Goal: Complete application form: Complete application form

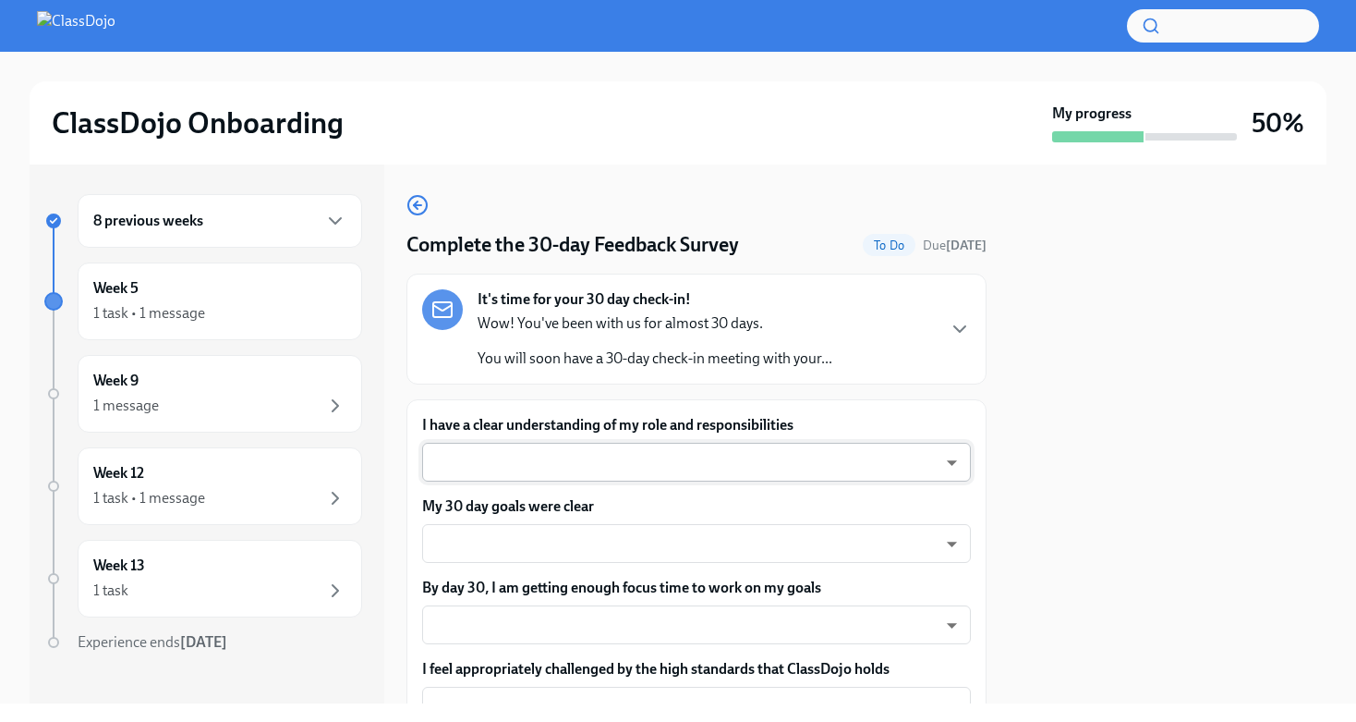
click at [548, 474] on body "ClassDojo Onboarding My progress 50% 8 previous weeks Week 5 1 task • 1 message…" at bounding box center [678, 361] width 1356 height 722
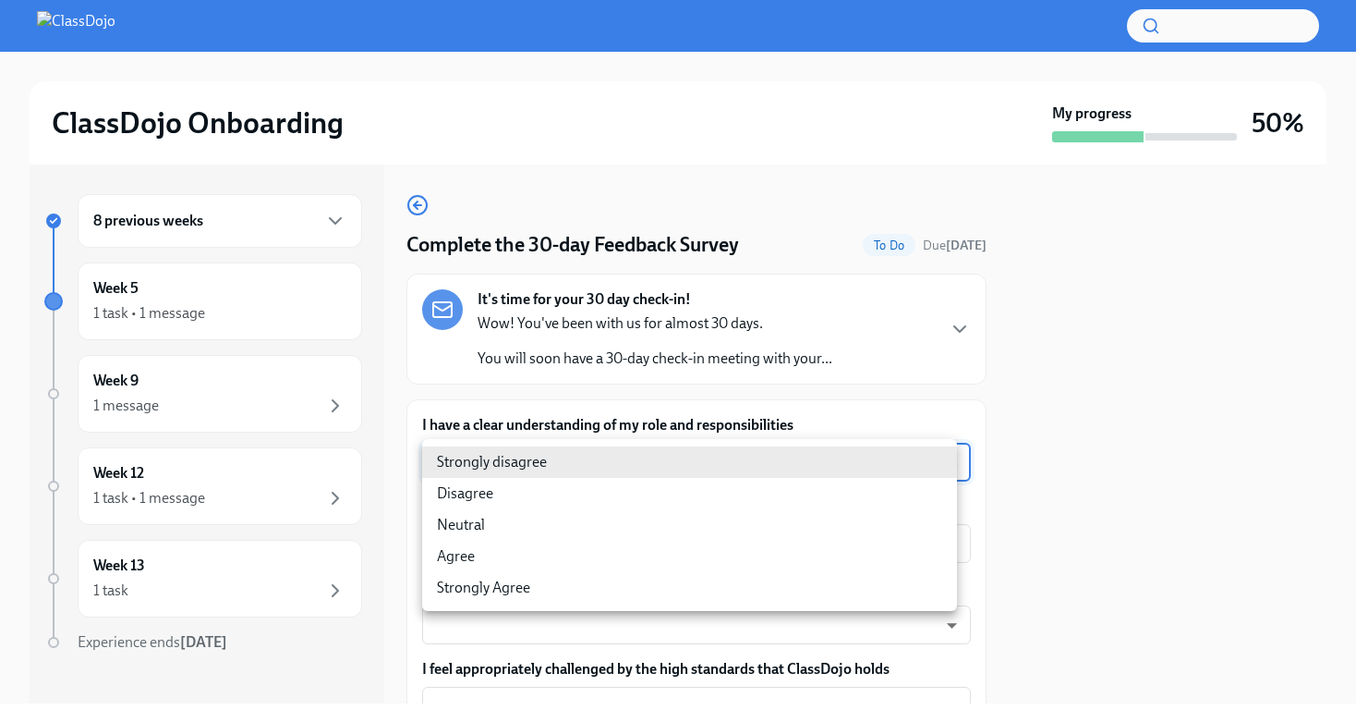
click at [514, 527] on li "Neutral" at bounding box center [689, 524] width 535 height 31
type input "Pmk_Ytnt0"
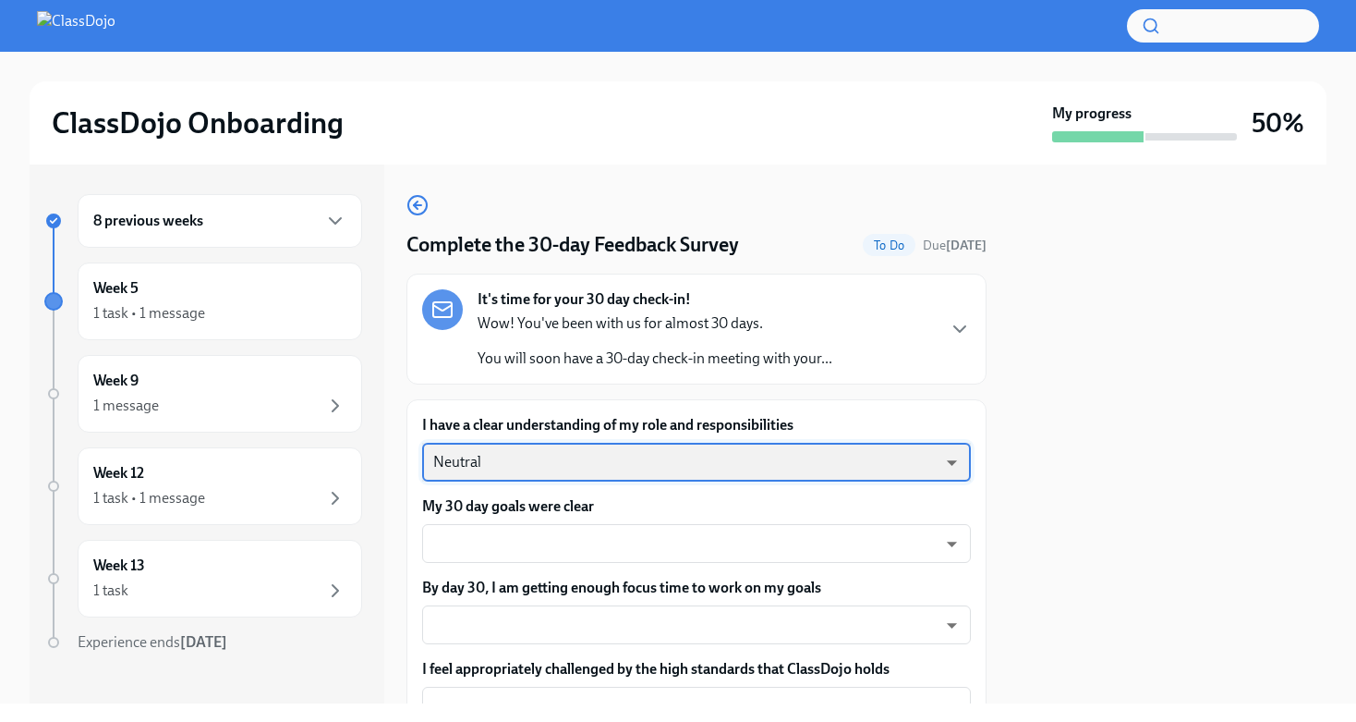
scroll to position [26, 0]
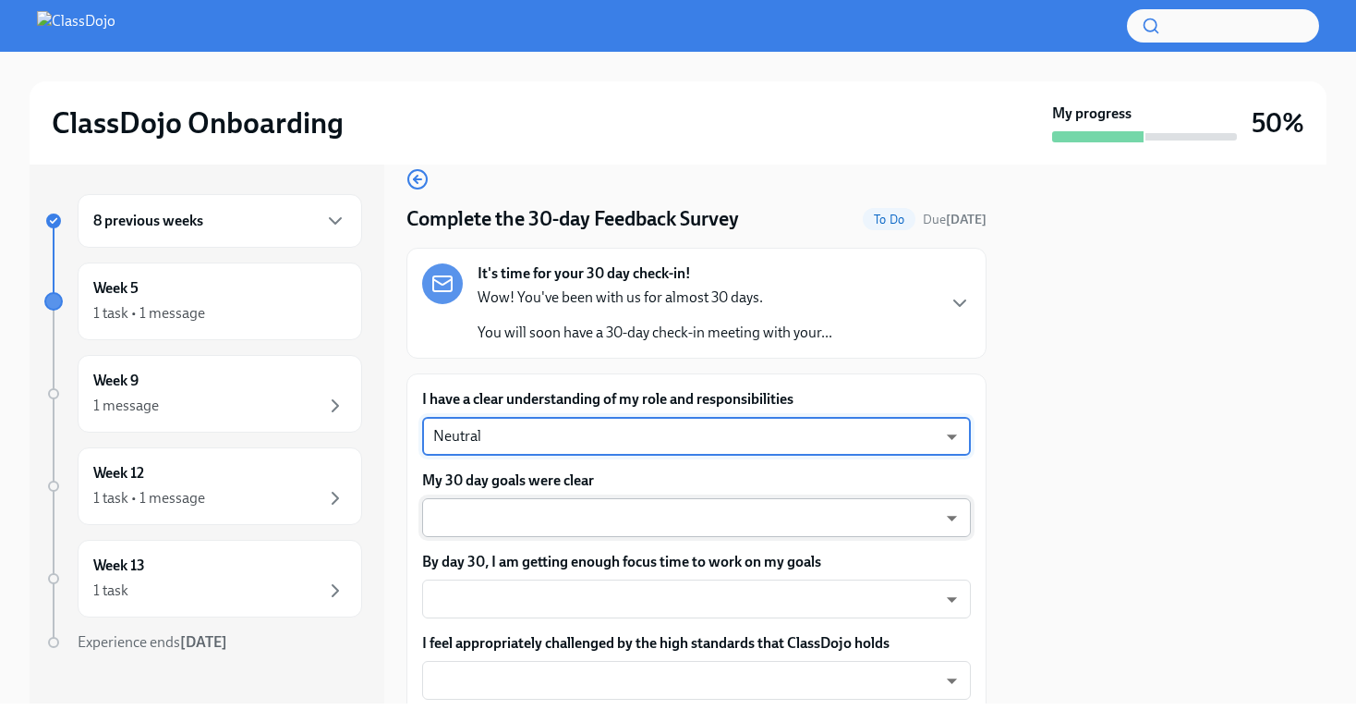
click at [506, 508] on body "ClassDojo Onboarding My progress 50% 8 previous weeks Week 5 1 task • 1 message…" at bounding box center [678, 361] width 1356 height 722
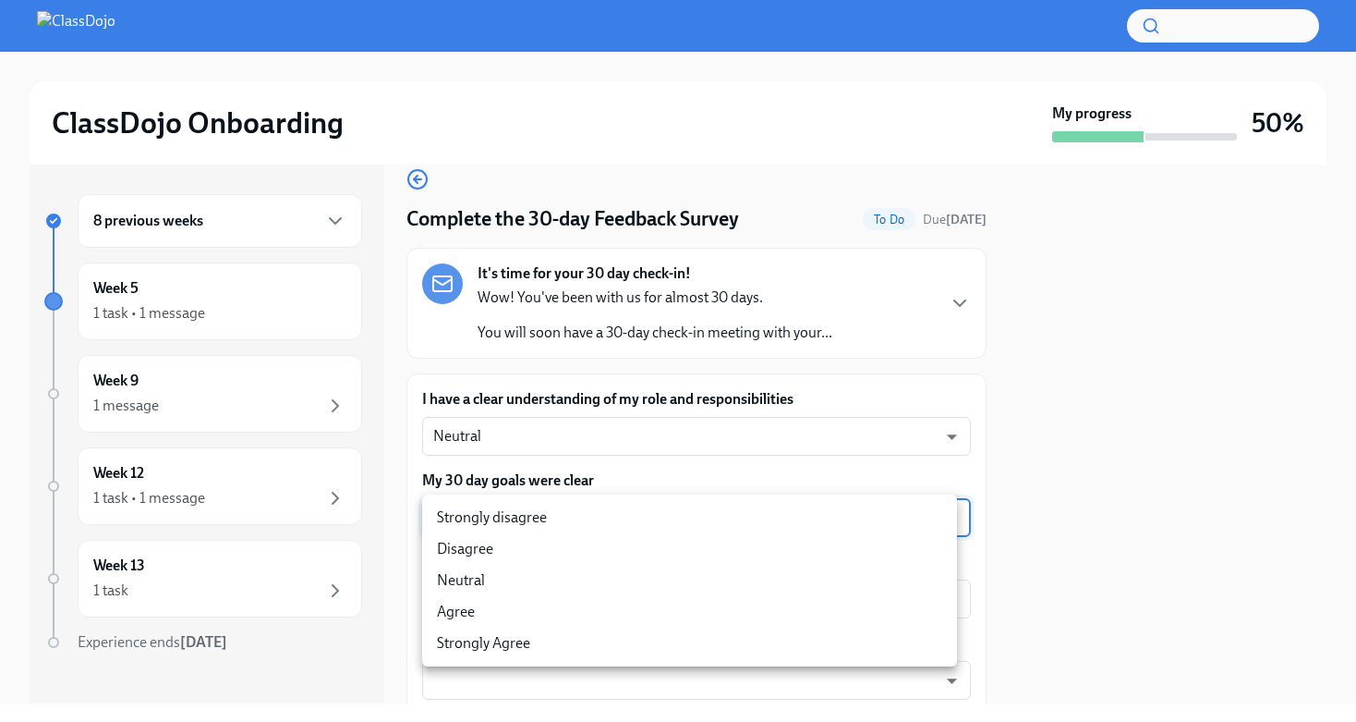
click at [692, 404] on div at bounding box center [678, 361] width 1356 height 722
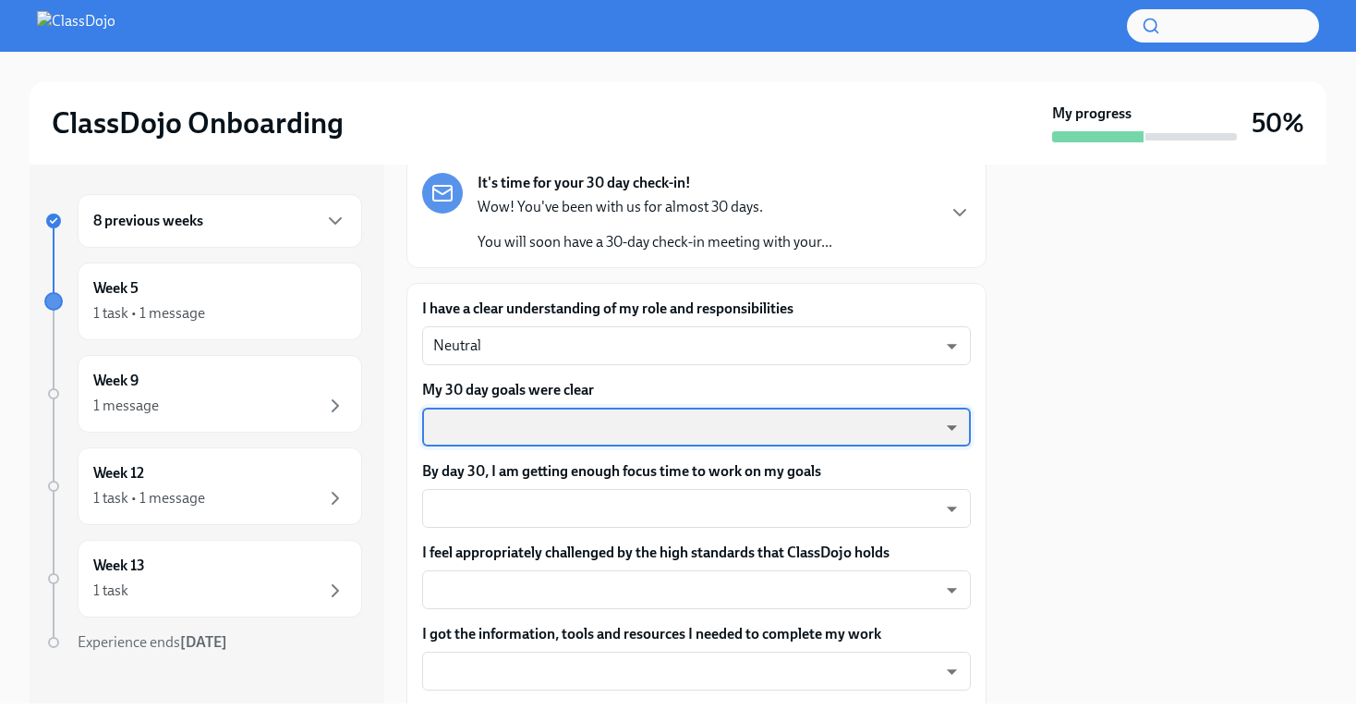
scroll to position [124, 0]
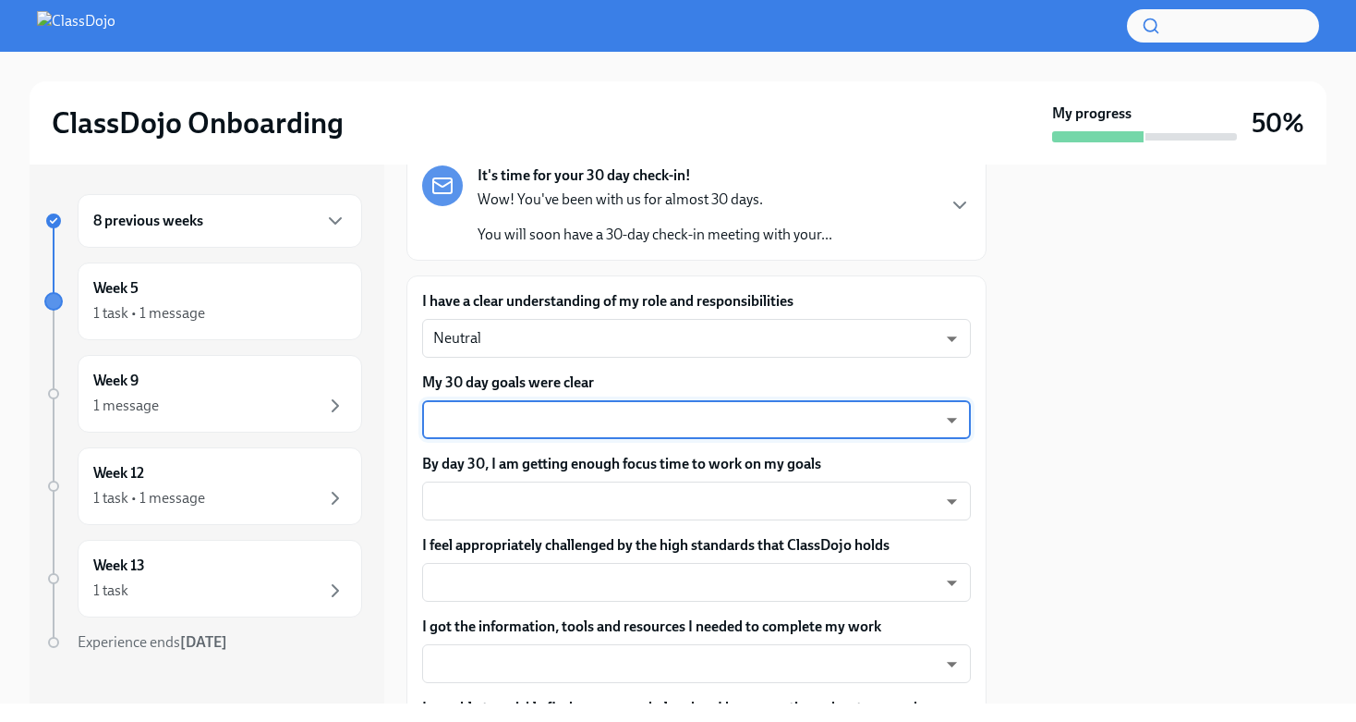
click at [600, 422] on body "ClassDojo Onboarding My progress 50% 8 previous weeks Week 5 1 task • 1 message…" at bounding box center [678, 361] width 1356 height 722
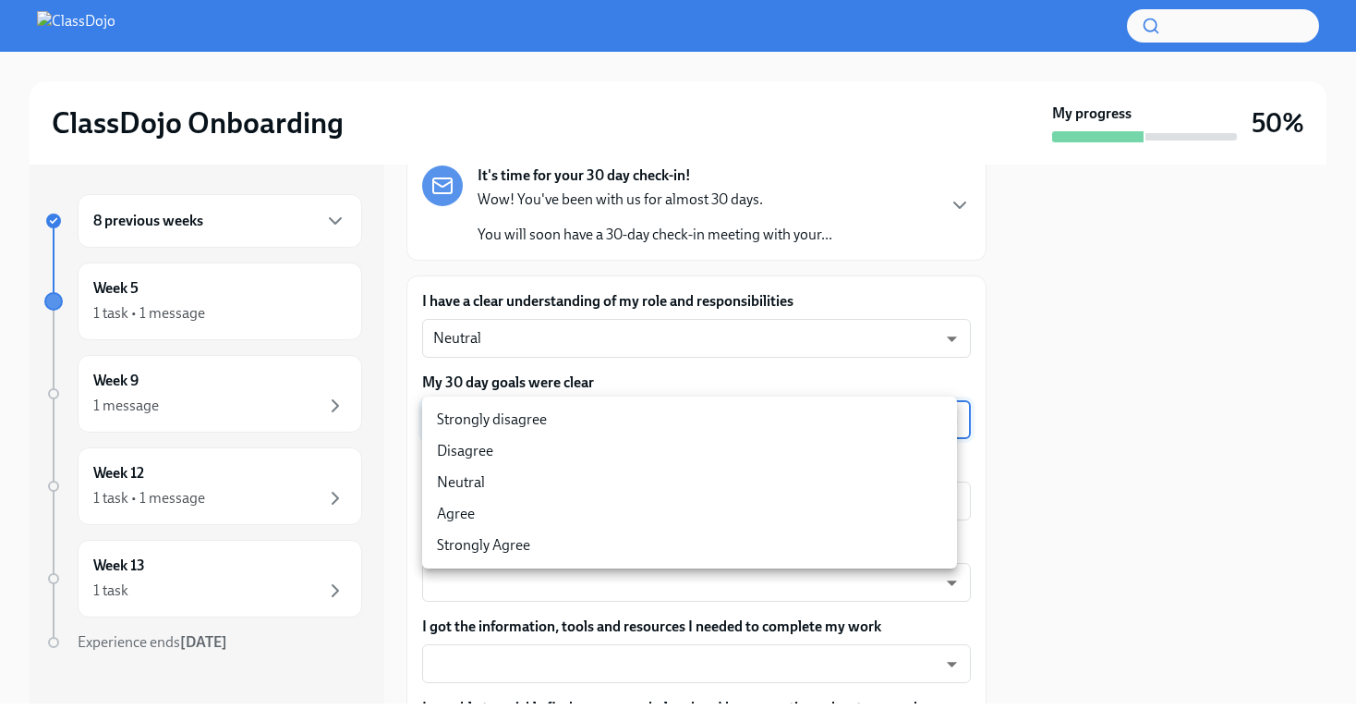
click at [515, 513] on li "Agree" at bounding box center [689, 513] width 535 height 31
type input "pHQLpks29"
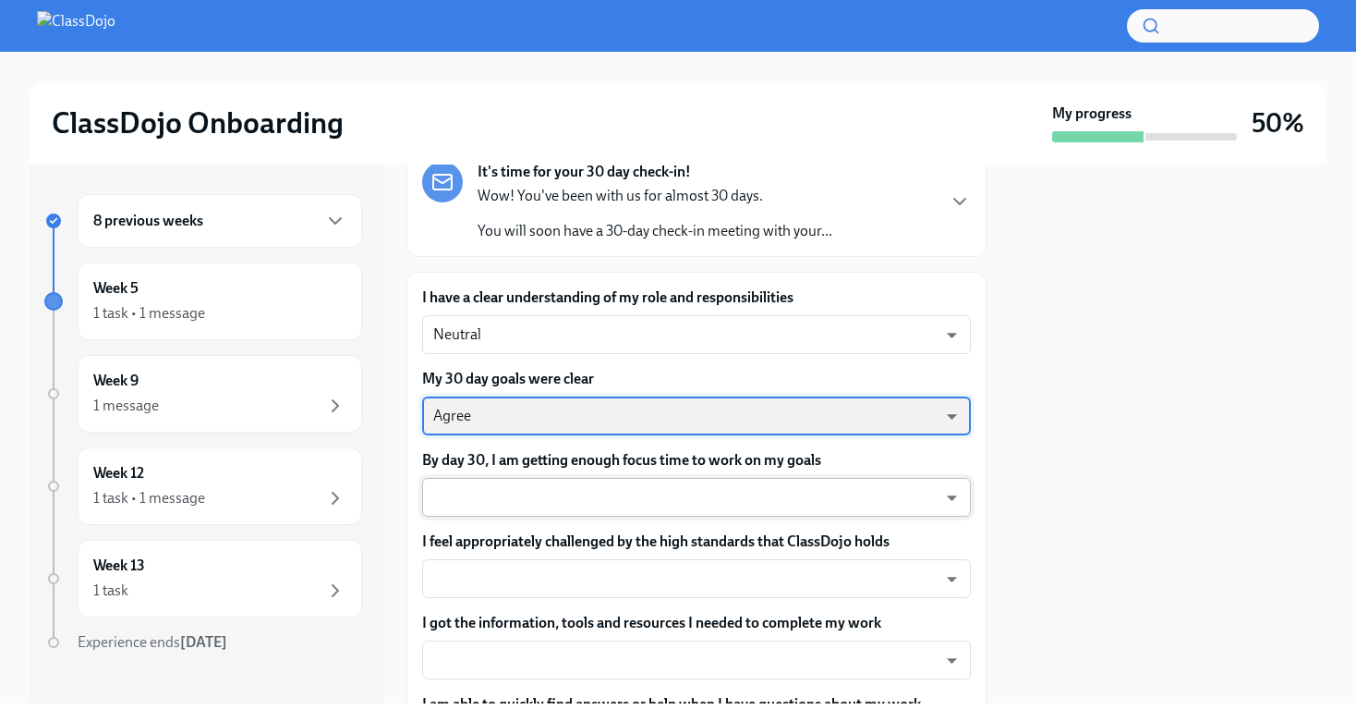
scroll to position [277, 0]
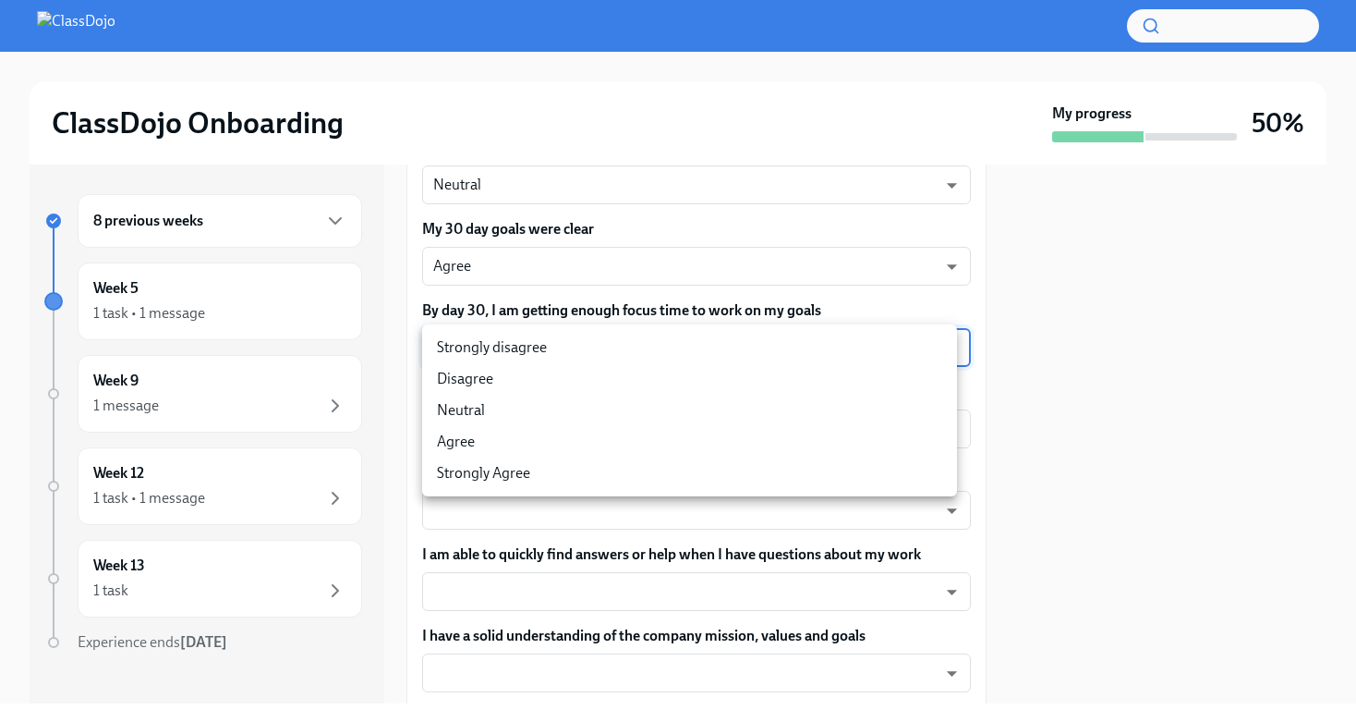
click at [641, 351] on body "ClassDojo Onboarding My progress 50% 8 previous weeks Week 5 1 task • 1 message…" at bounding box center [678, 361] width 1356 height 722
click at [497, 405] on li "Neutral" at bounding box center [689, 409] width 535 height 31
type input "Pmk_Ytnt0"
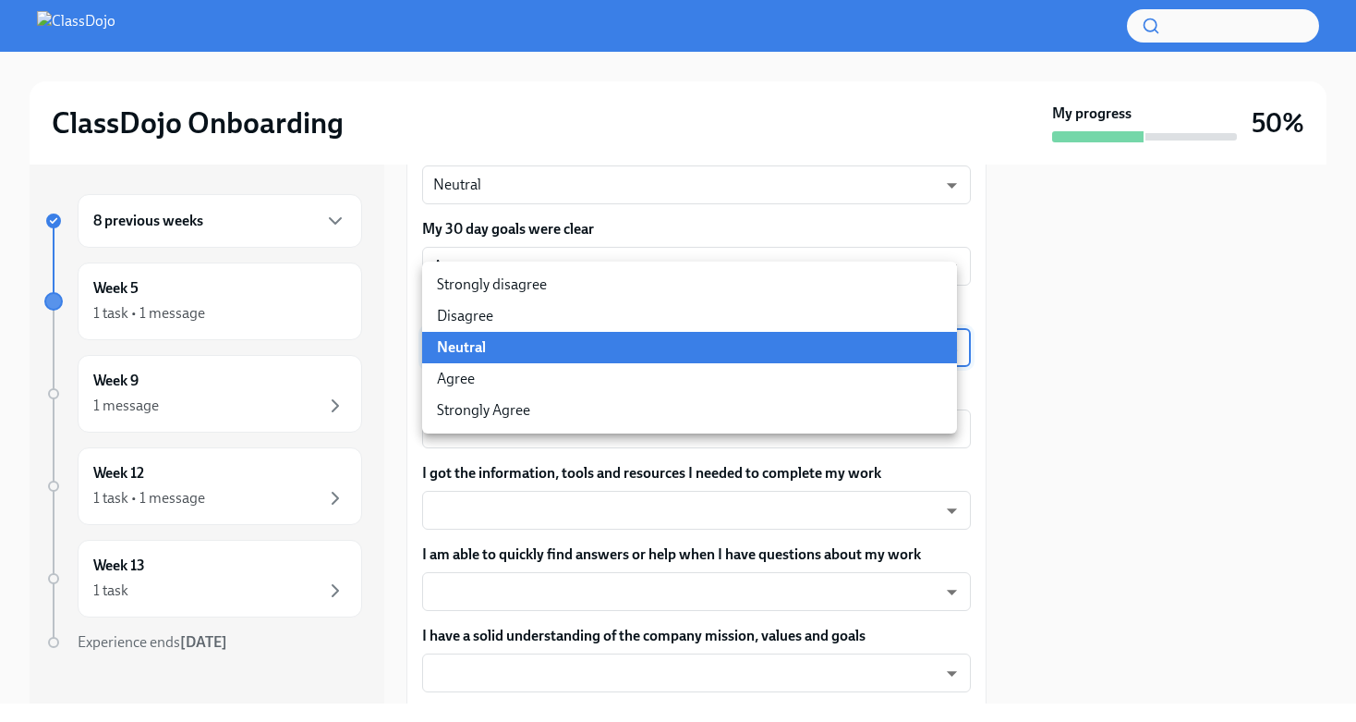
click at [590, 352] on body "ClassDojo Onboarding My progress 50% 8 previous weeks Week 5 1 task • 1 message…" at bounding box center [678, 361] width 1356 height 722
click at [571, 353] on li "Neutral" at bounding box center [689, 347] width 535 height 31
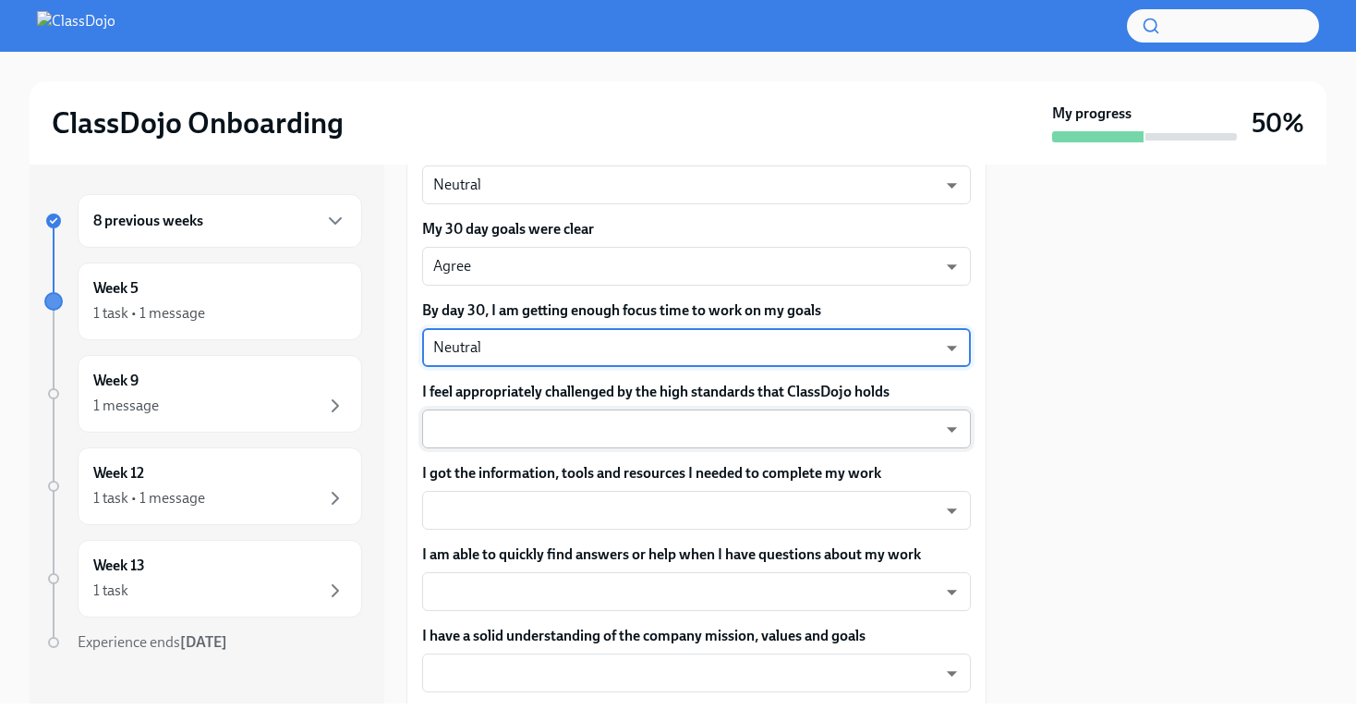
click at [575, 430] on body "ClassDojo Onboarding My progress 50% 8 previous weeks Week 5 1 task • 1 message…" at bounding box center [678, 361] width 1356 height 722
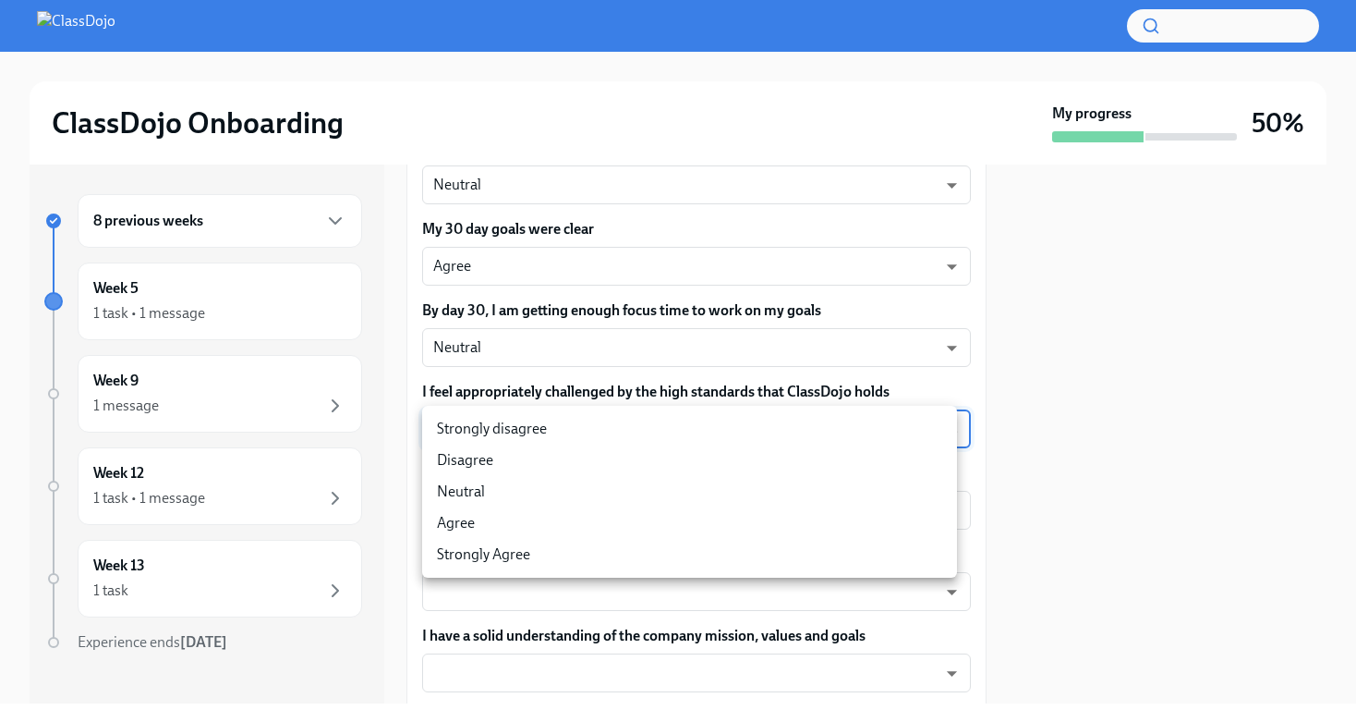
click at [526, 495] on li "Neutral" at bounding box center [689, 491] width 535 height 31
type input "Pmk_Ytnt0"
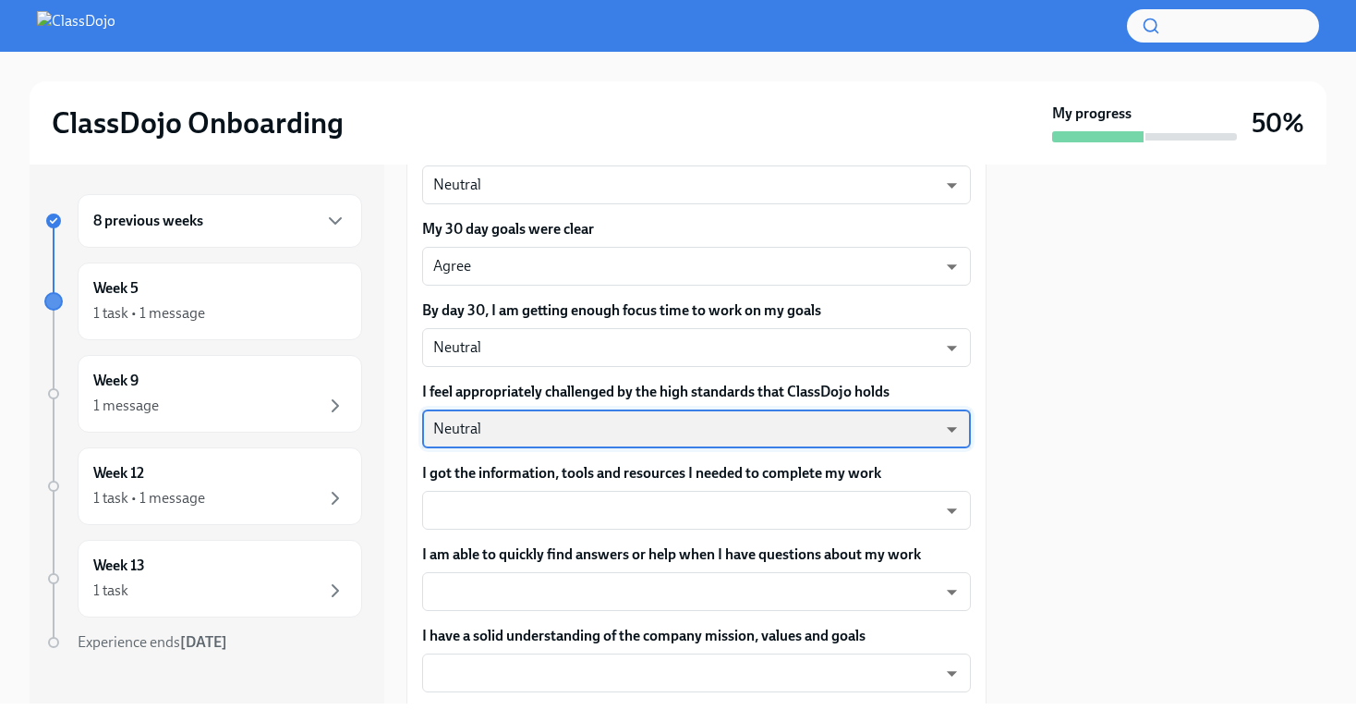
scroll to position [294, 0]
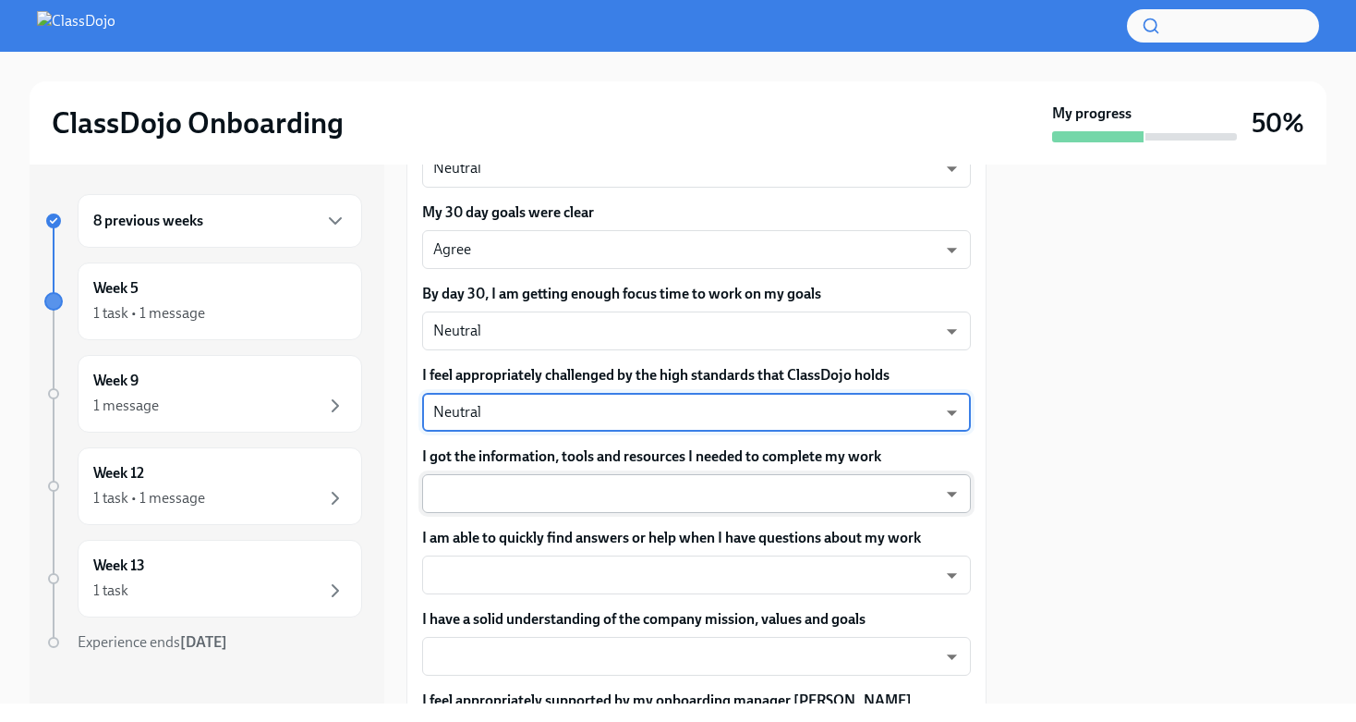
click at [579, 492] on body "ClassDojo Onboarding My progress 50% 8 previous weeks Week 5 1 task • 1 message…" at bounding box center [678, 361] width 1356 height 722
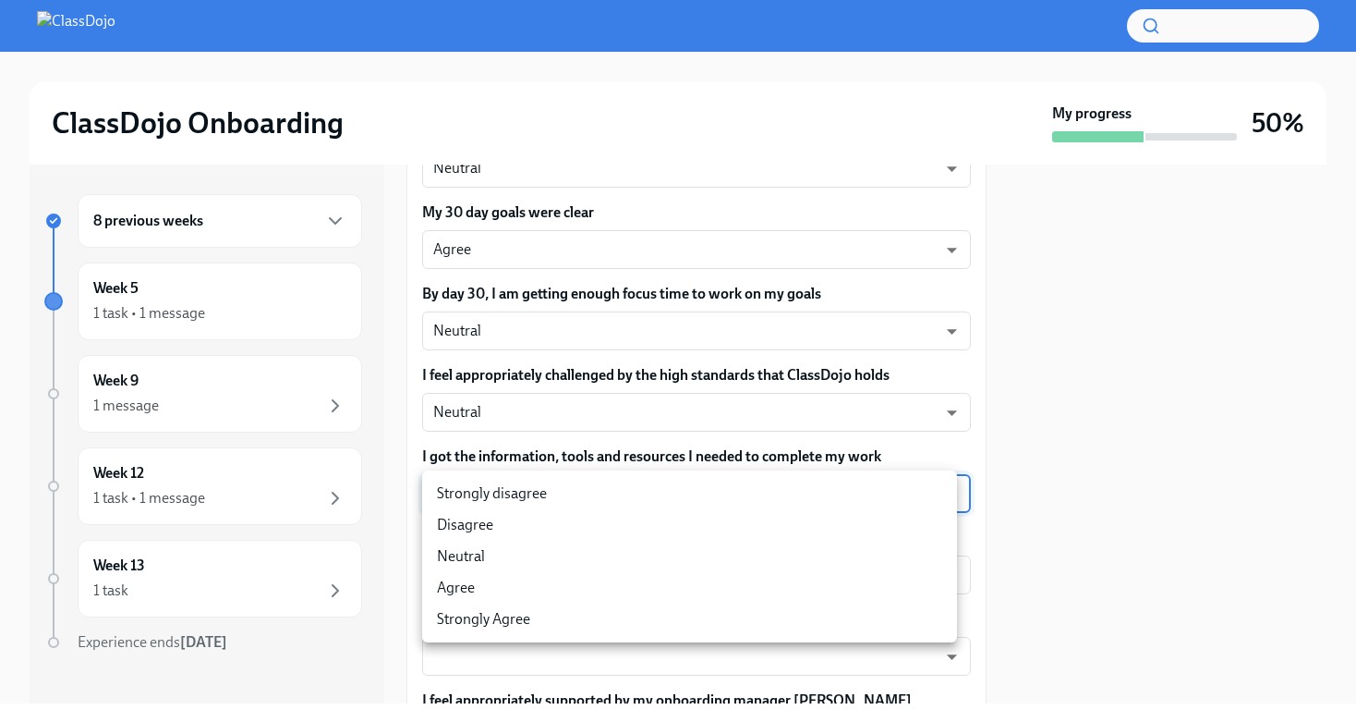
click at [549, 591] on li "Agree" at bounding box center [689, 587] width 535 height 31
type input "pHQLpks29"
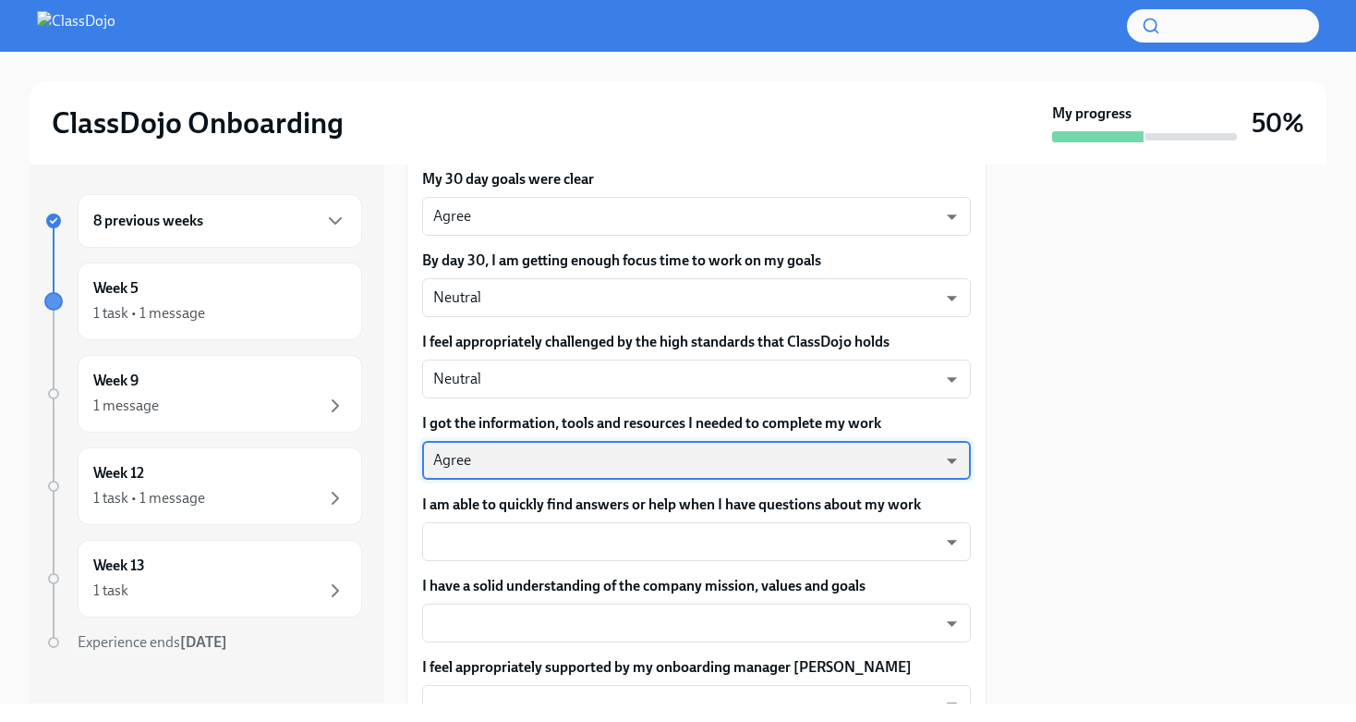
scroll to position [378, 0]
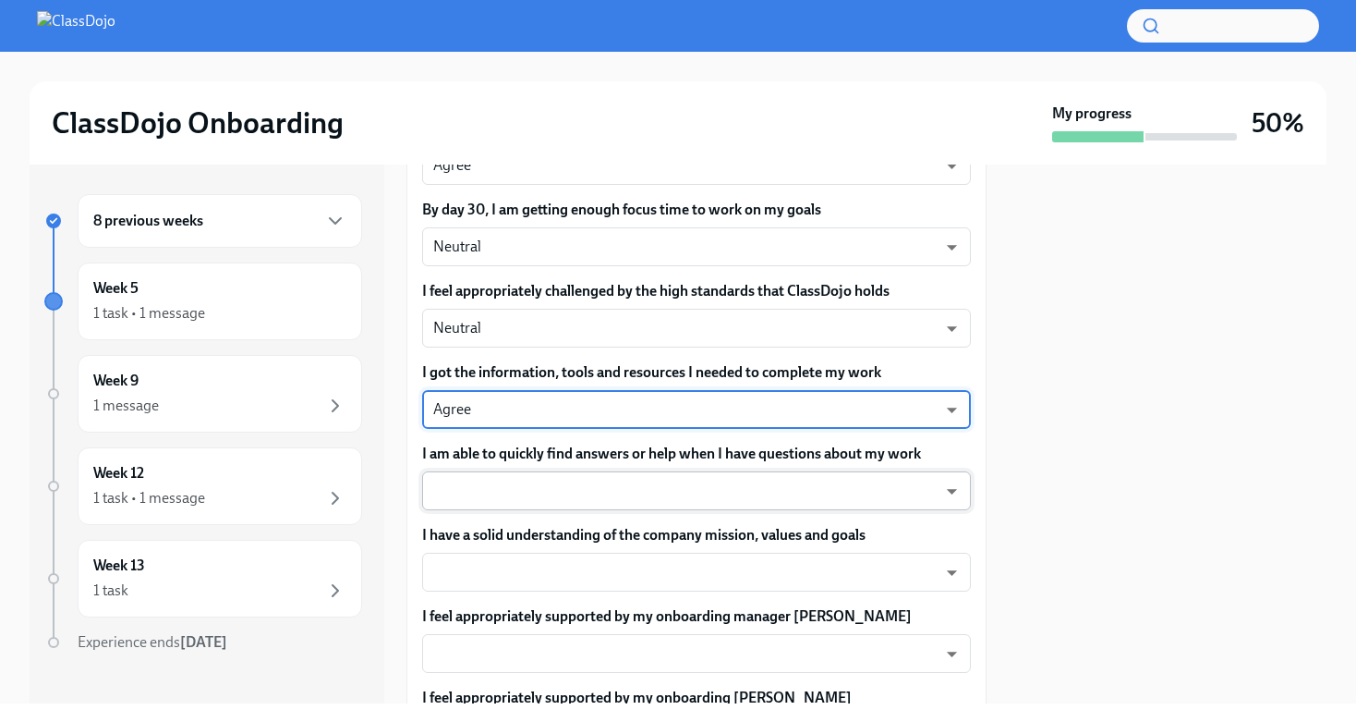
click at [555, 498] on body "ClassDojo Onboarding My progress 50% 8 previous weeks Week 5 1 task • 1 message…" at bounding box center [678, 361] width 1356 height 722
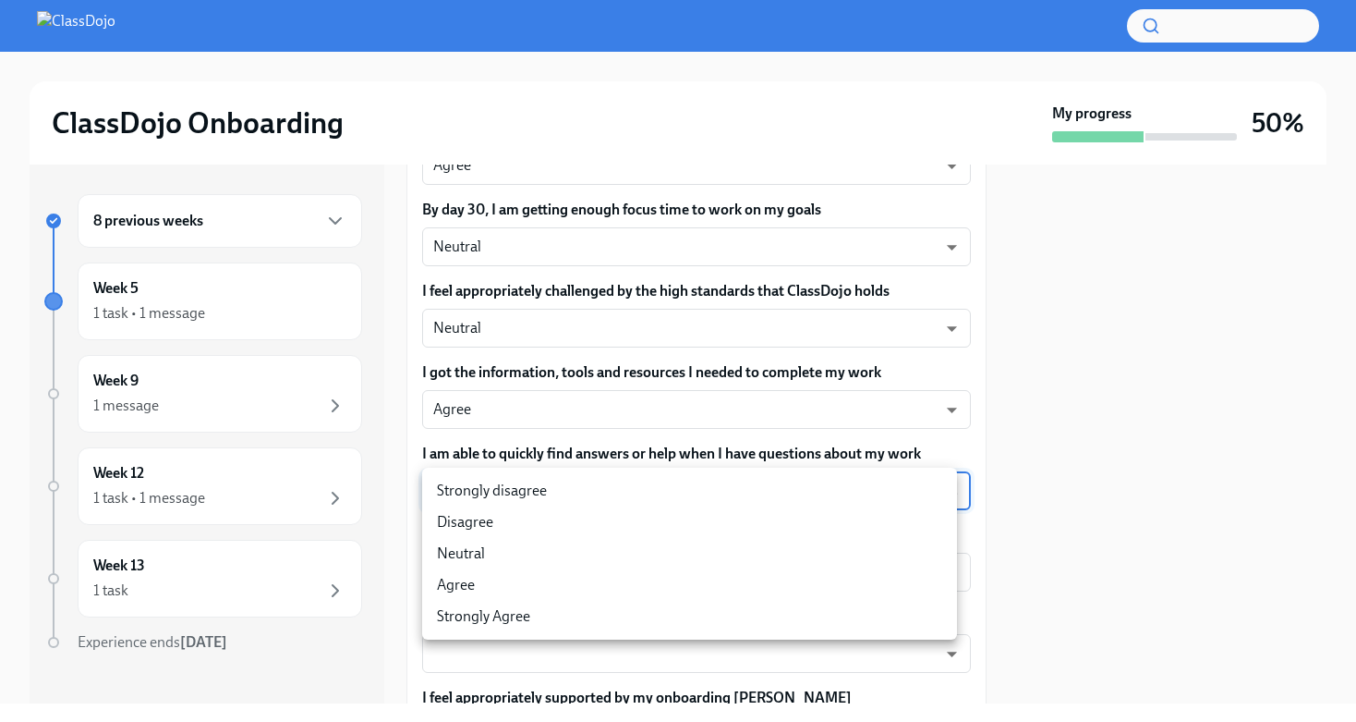
click at [516, 581] on li "Agree" at bounding box center [689, 584] width 535 height 31
type input "pHQLpks29"
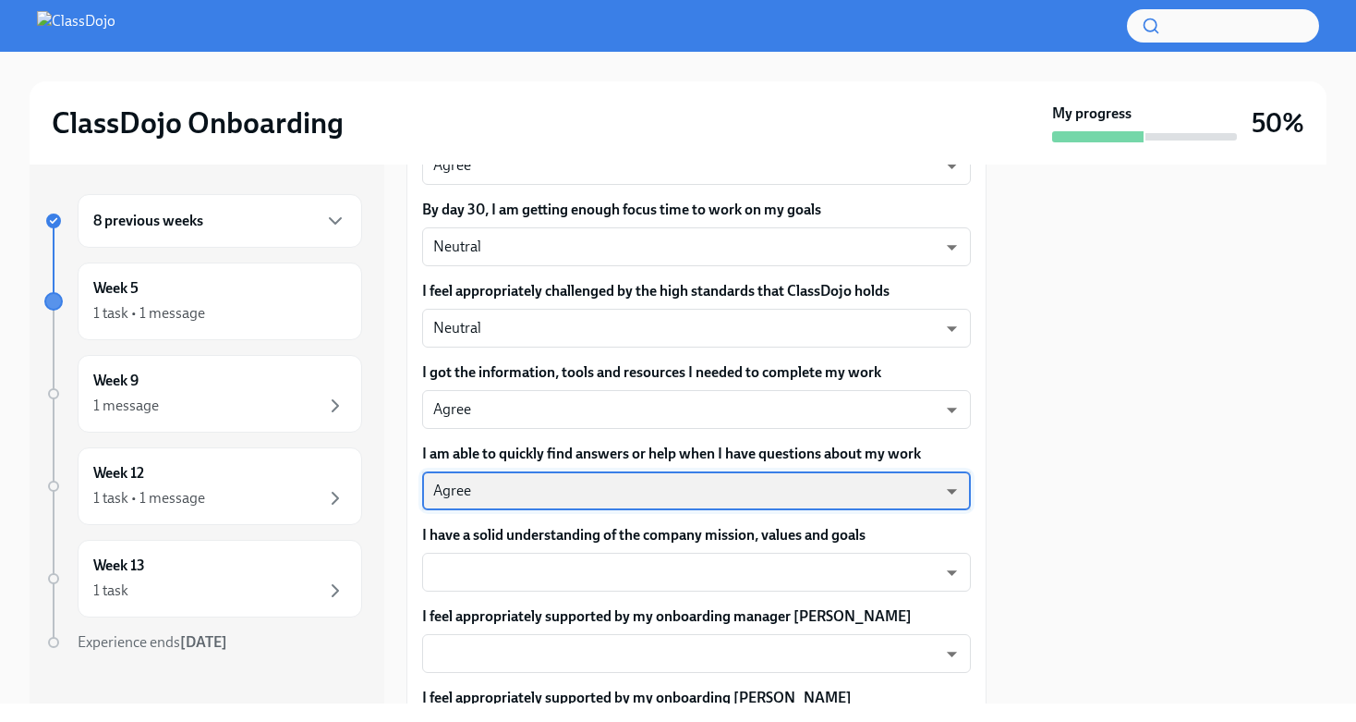
scroll to position [438, 0]
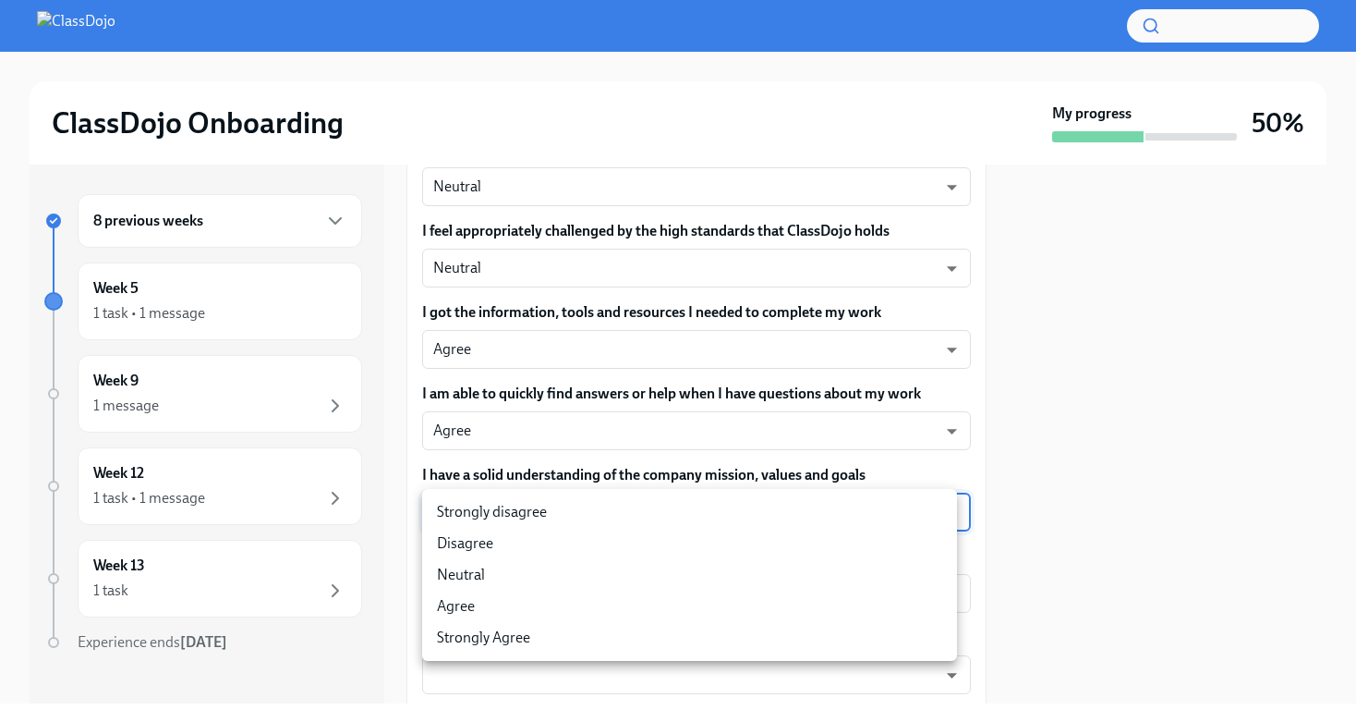
click at [608, 515] on body "ClassDojo Onboarding My progress 50% 8 previous weeks Week 5 1 task • 1 message…" at bounding box center [678, 361] width 1356 height 722
click at [539, 599] on li "Agree" at bounding box center [689, 605] width 535 height 31
type input "pHQLpks29"
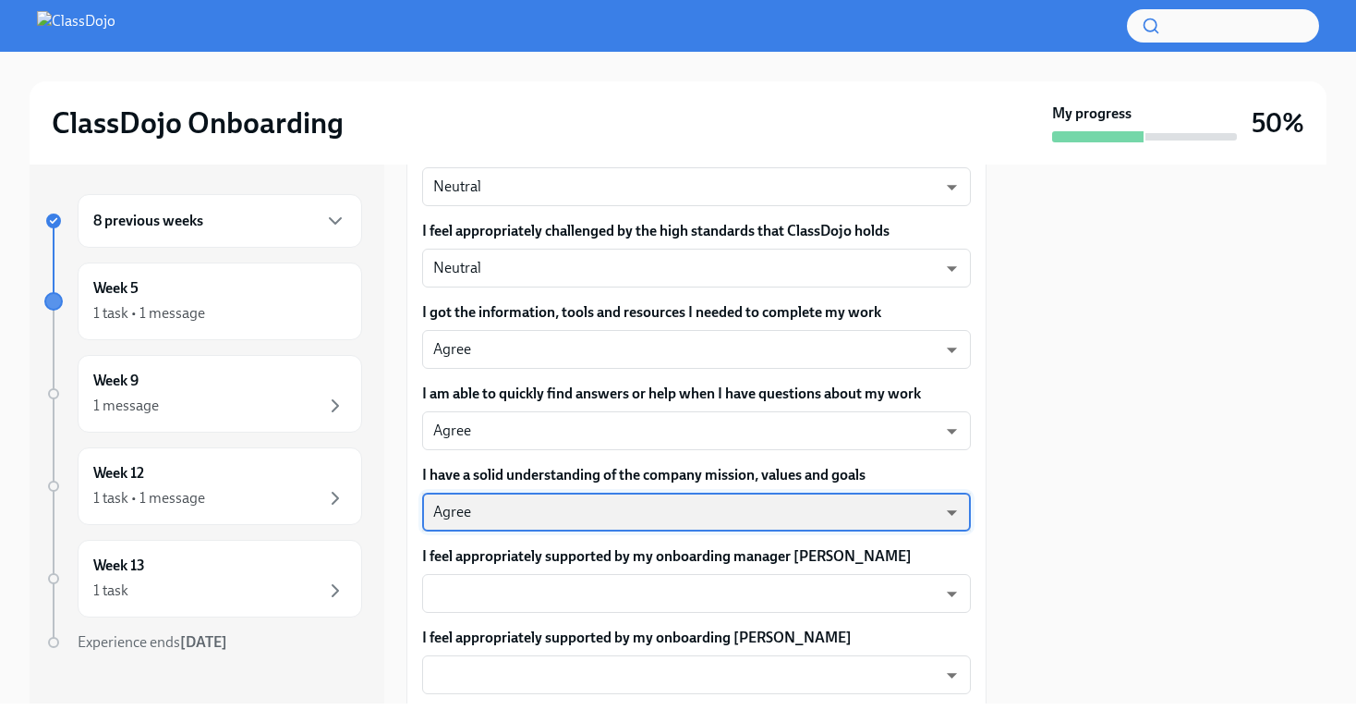
scroll to position [473, 0]
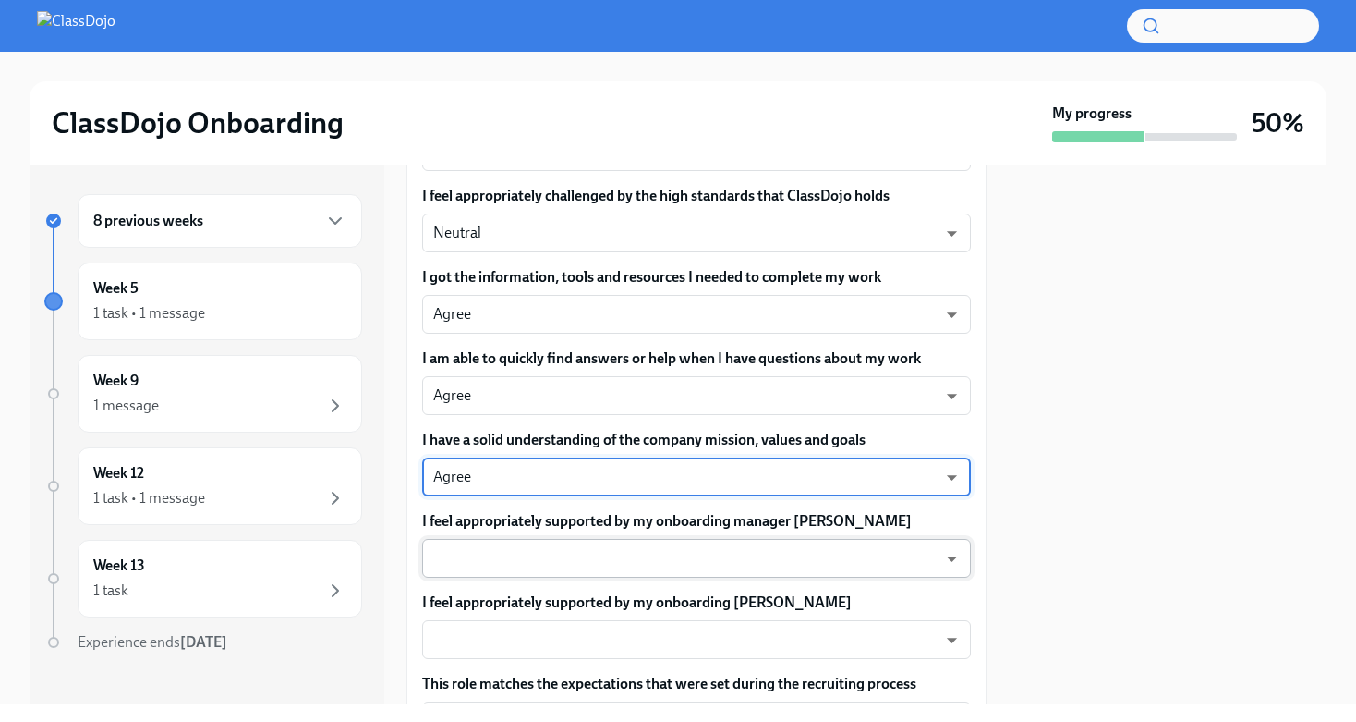
click at [595, 558] on body "ClassDojo Onboarding My progress 50% 8 previous weeks Week 5 1 task • 1 message…" at bounding box center [678, 361] width 1356 height 722
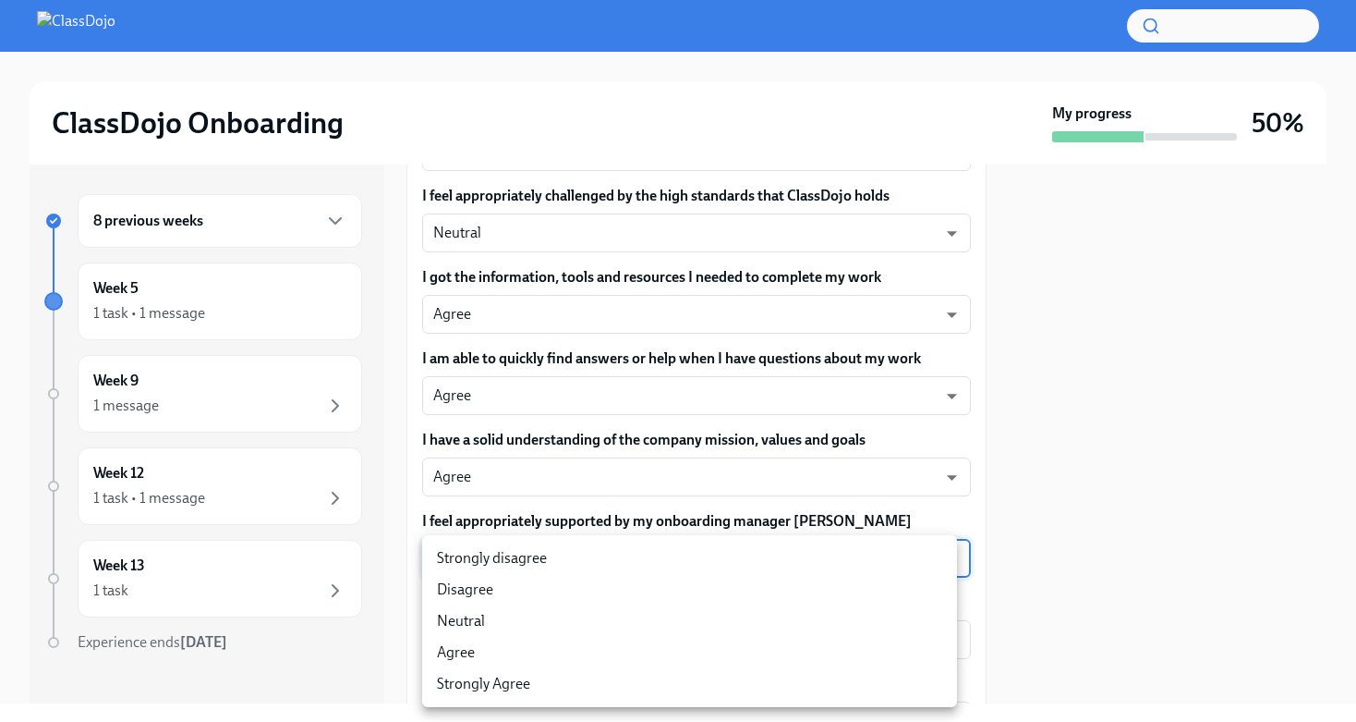
click at [551, 651] on li "Agree" at bounding box center [689, 652] width 535 height 31
type input "pHQLpks29"
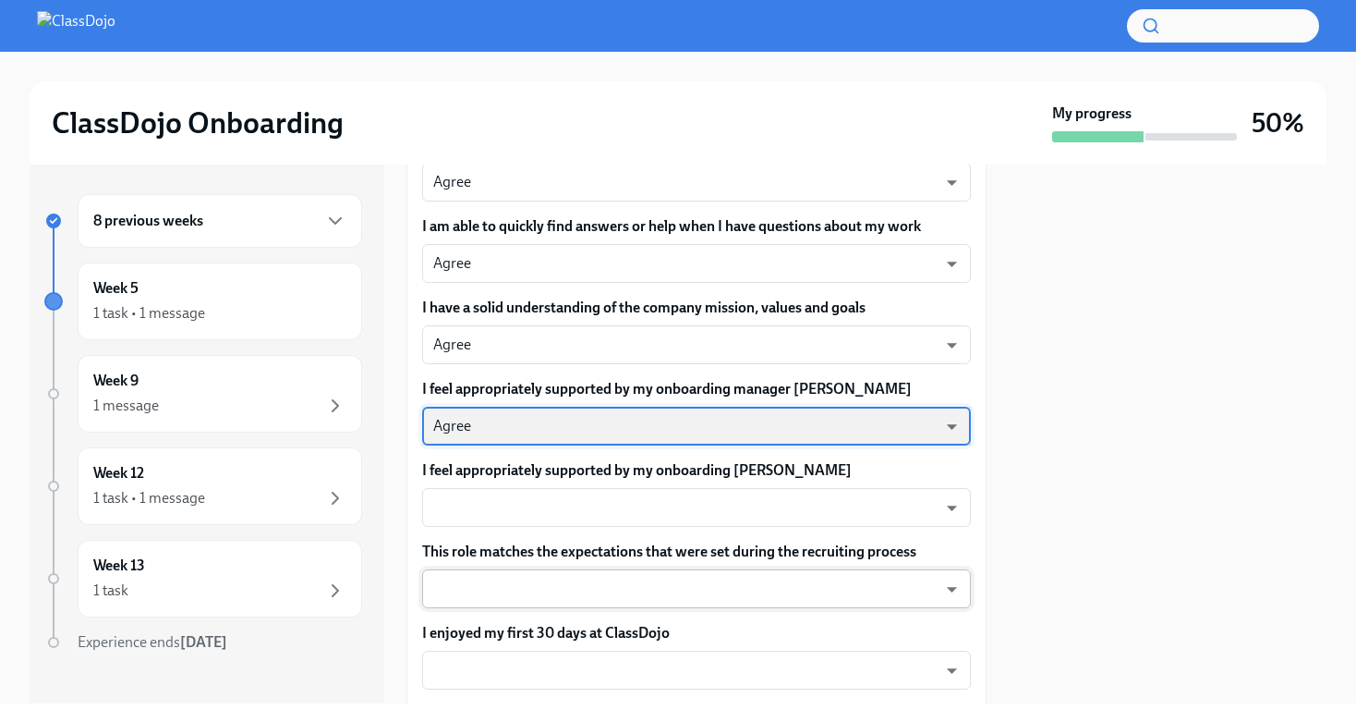
scroll to position [721, 0]
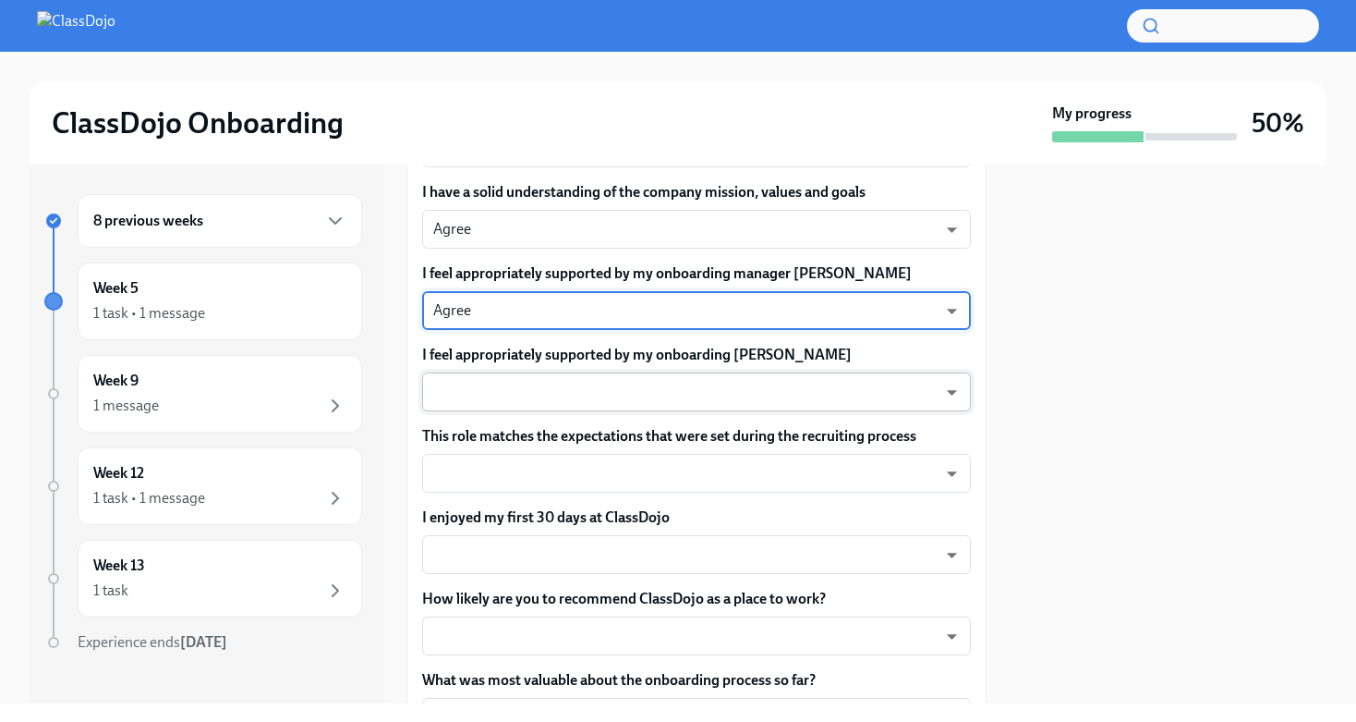
click at [536, 389] on body "ClassDojo Onboarding My progress 50% 8 previous weeks Week 5 1 task • 1 message…" at bounding box center [678, 361] width 1356 height 722
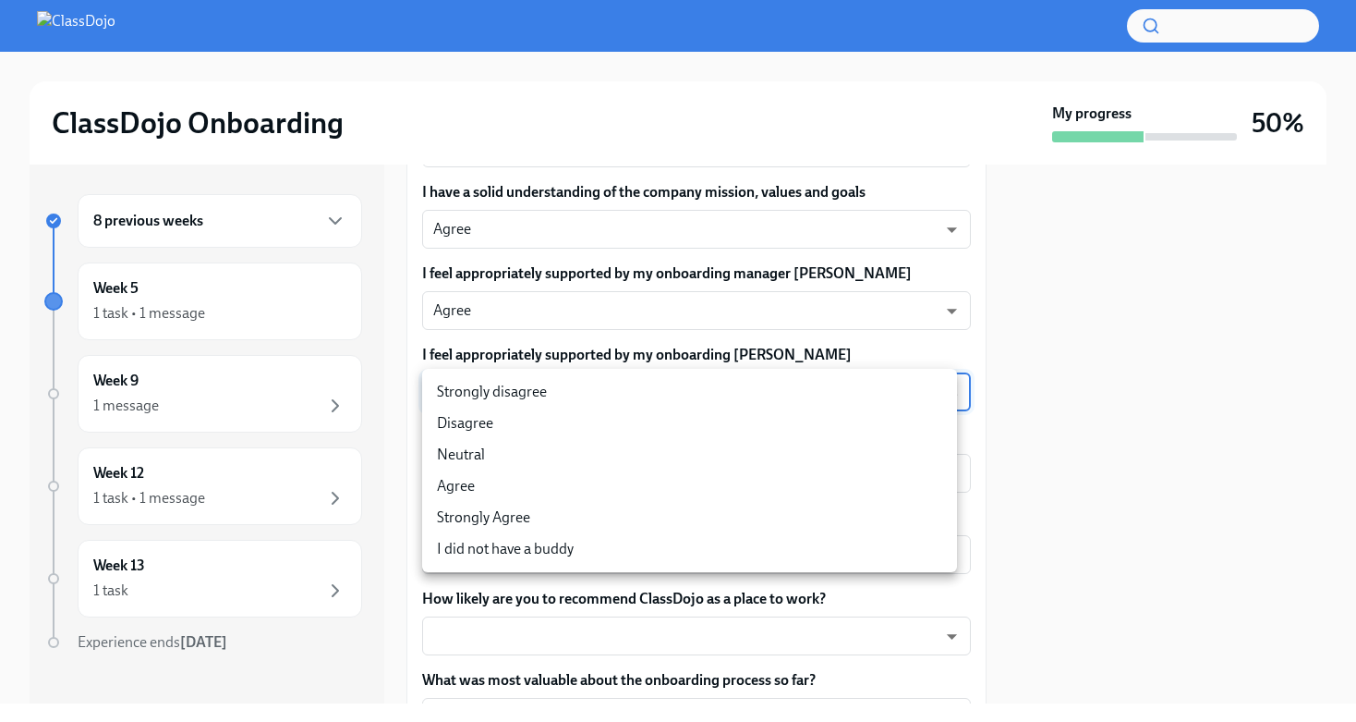
click at [514, 517] on li "Strongly Agree" at bounding box center [689, 517] width 535 height 31
type input "eNPISeX8v"
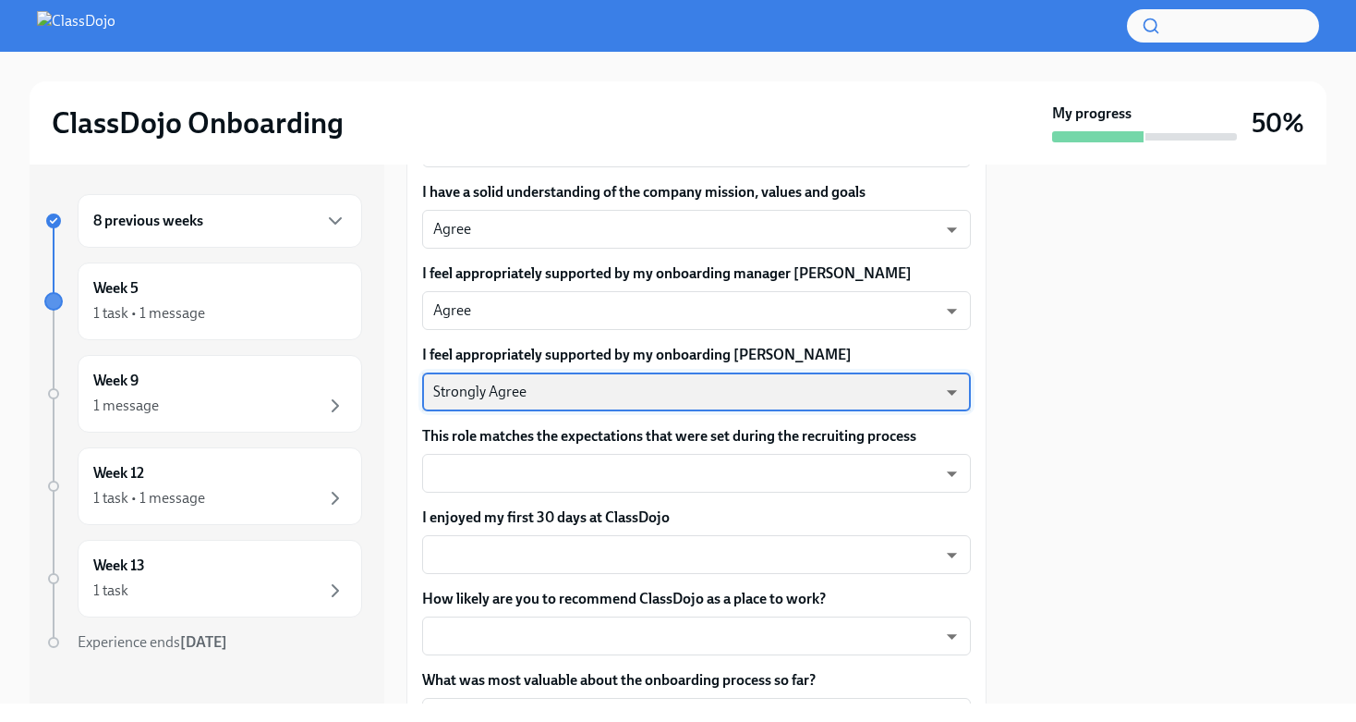
scroll to position [739, 0]
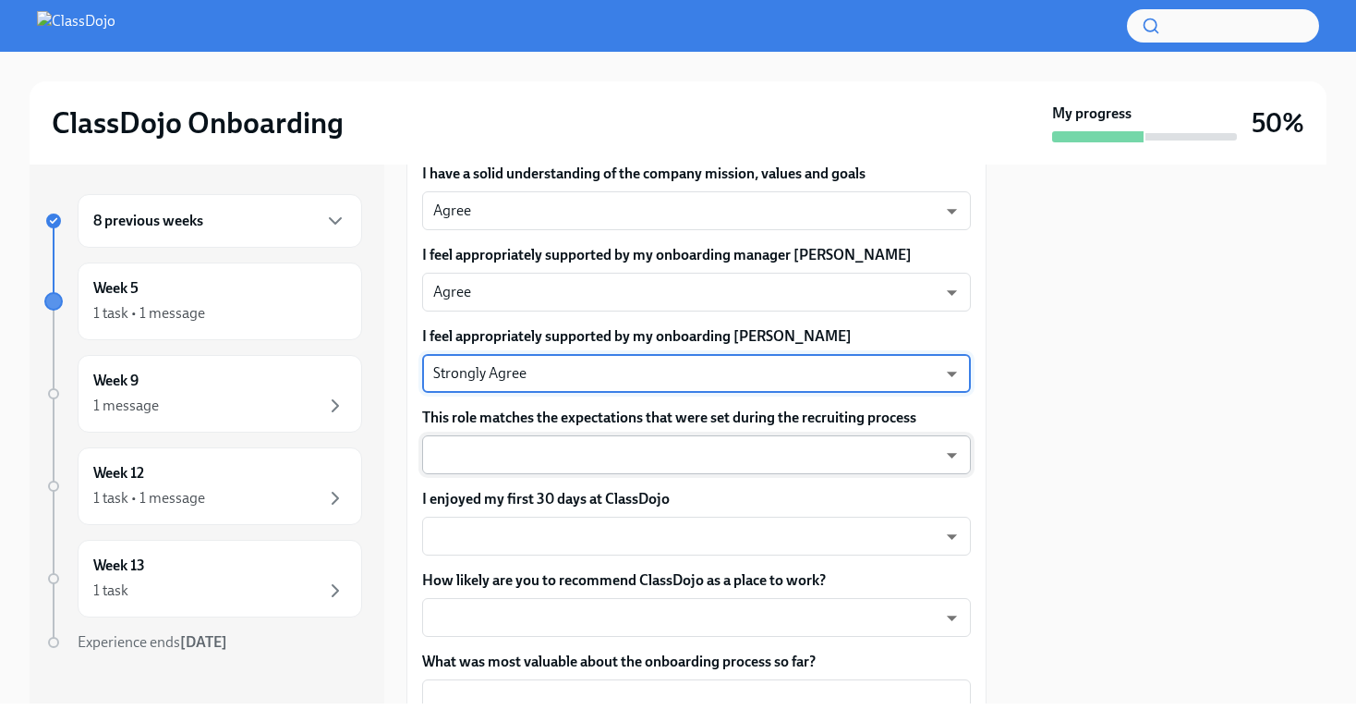
click at [584, 460] on body "ClassDojo Onboarding My progress 50% 8 previous weeks Week 5 1 task • 1 message…" at bounding box center [678, 361] width 1356 height 722
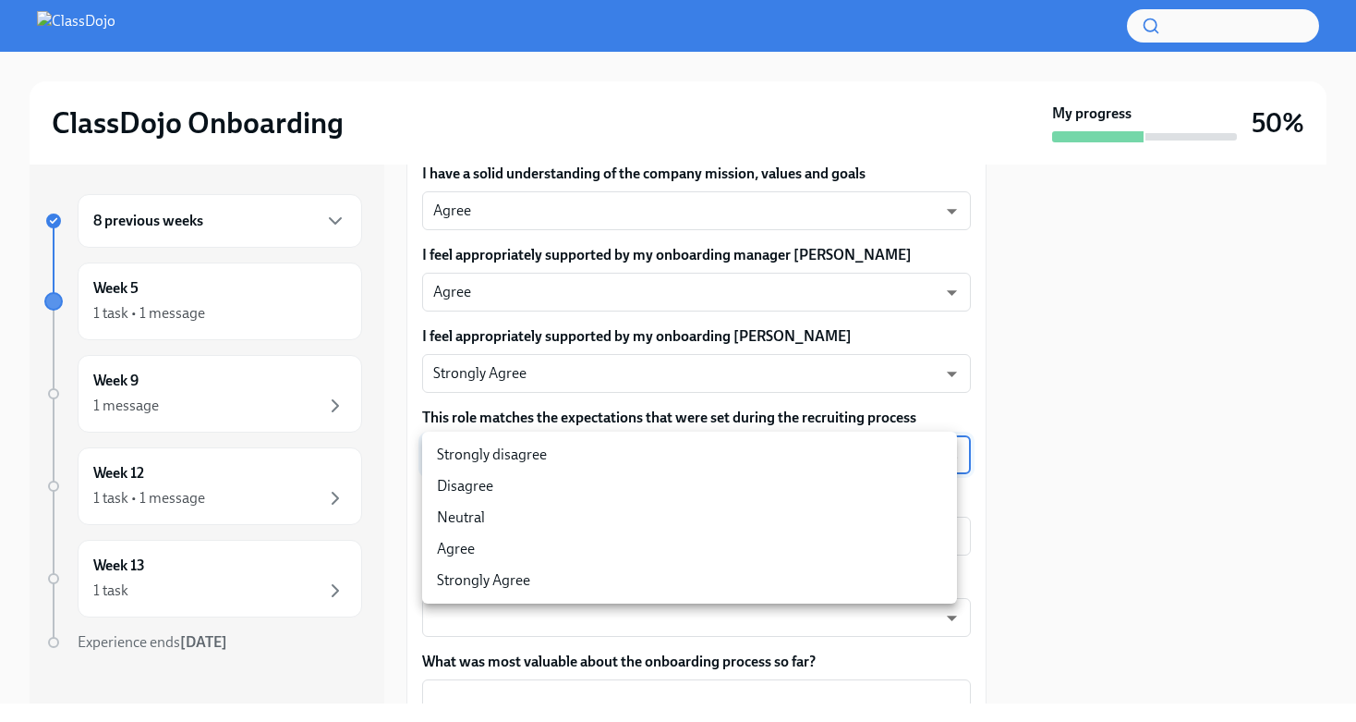
click at [542, 522] on li "Neutral" at bounding box center [689, 517] width 535 height 31
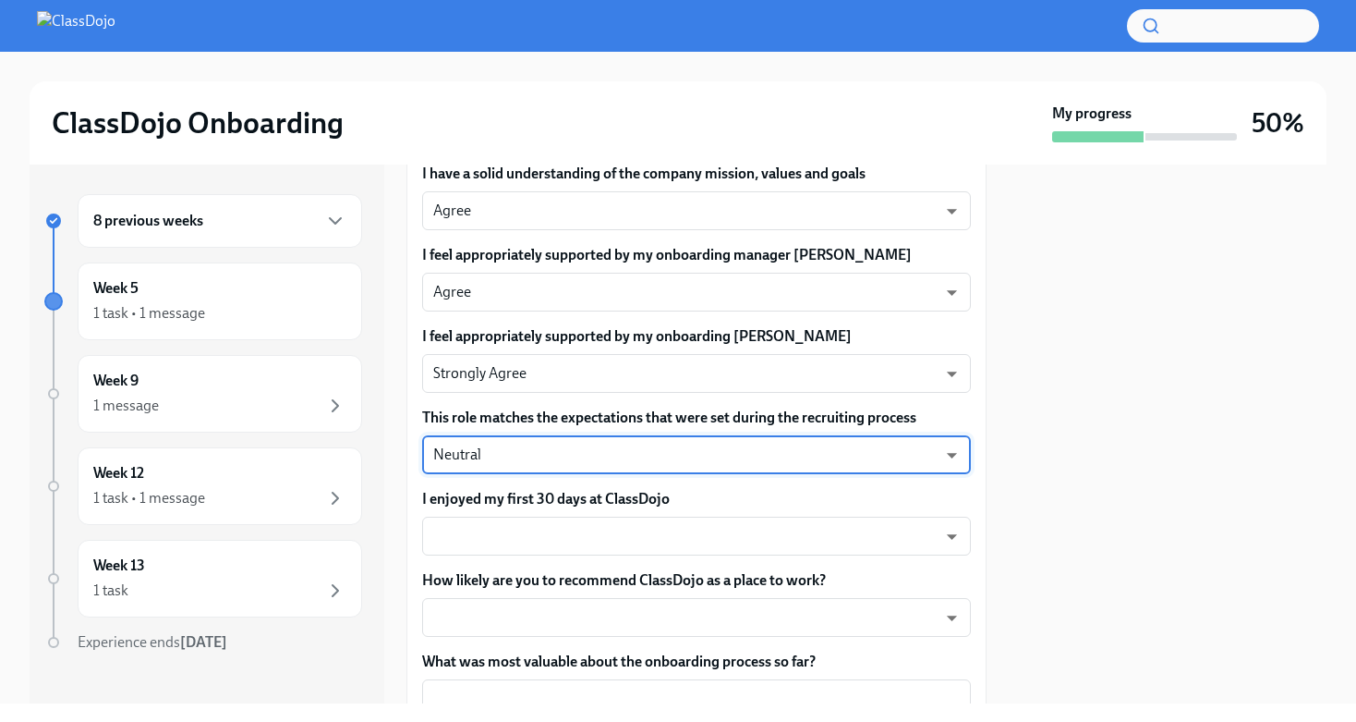
click at [609, 450] on body "ClassDojo Onboarding My progress 50% 8 previous weeks Week 5 1 task • 1 message…" at bounding box center [678, 361] width 1356 height 722
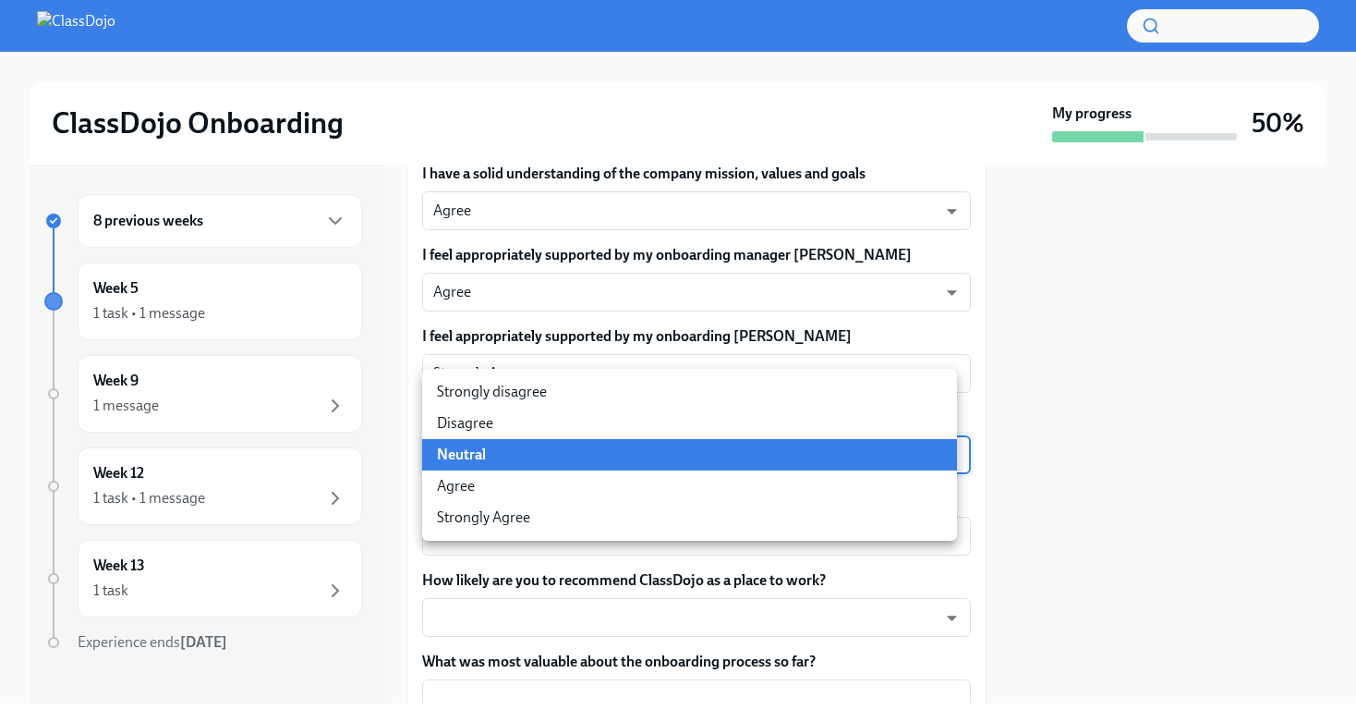
click at [577, 496] on li "Agree" at bounding box center [689, 485] width 535 height 31
type input "pHQLpks29"
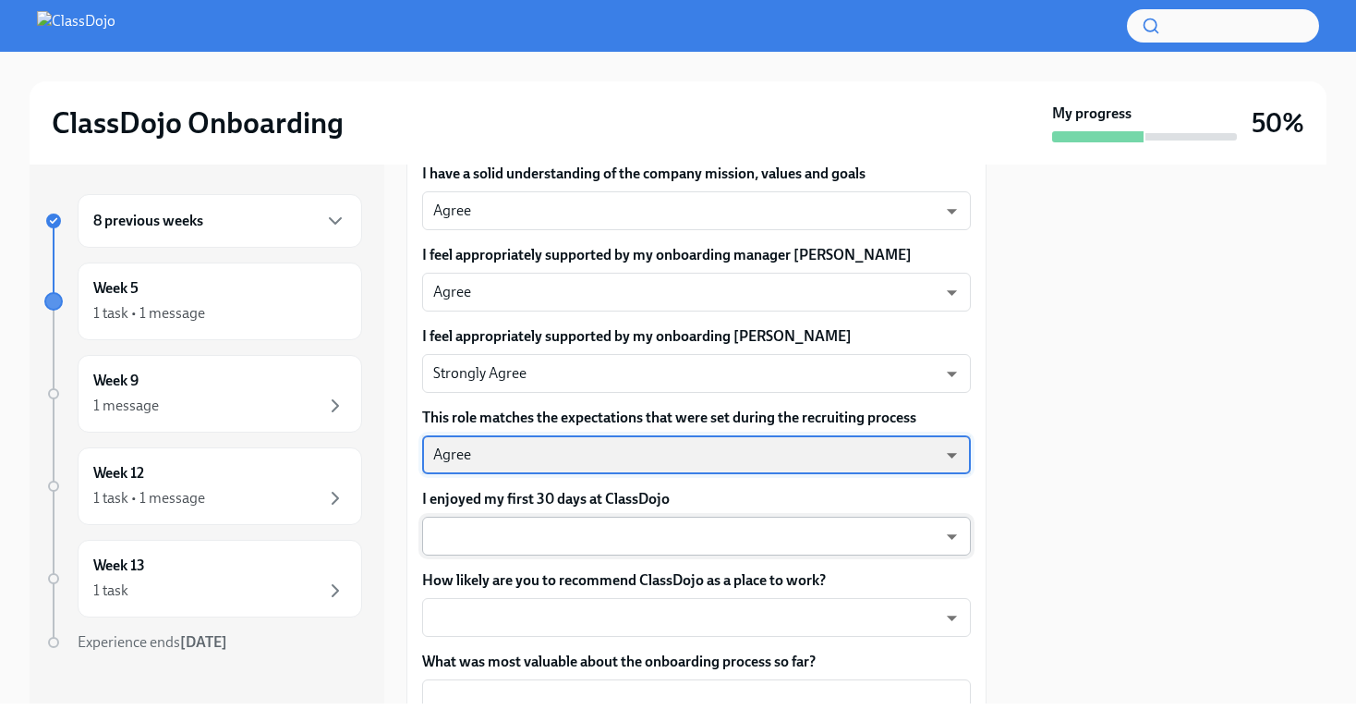
scroll to position [825, 0]
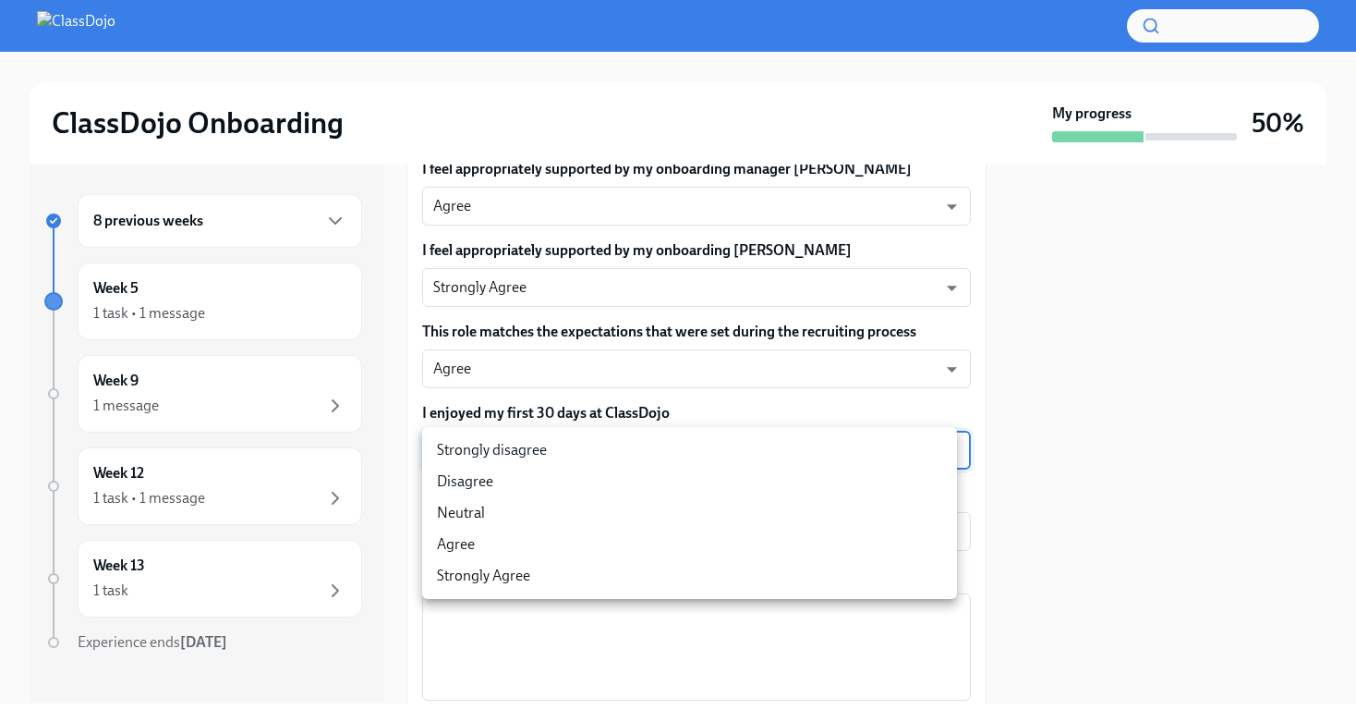
click at [637, 455] on body "ClassDojo Onboarding My progress 50% 8 previous weeks Week 5 1 task • 1 message…" at bounding box center [678, 361] width 1356 height 722
click at [570, 541] on li "Agree" at bounding box center [689, 543] width 535 height 31
type input "pHQLpks29"
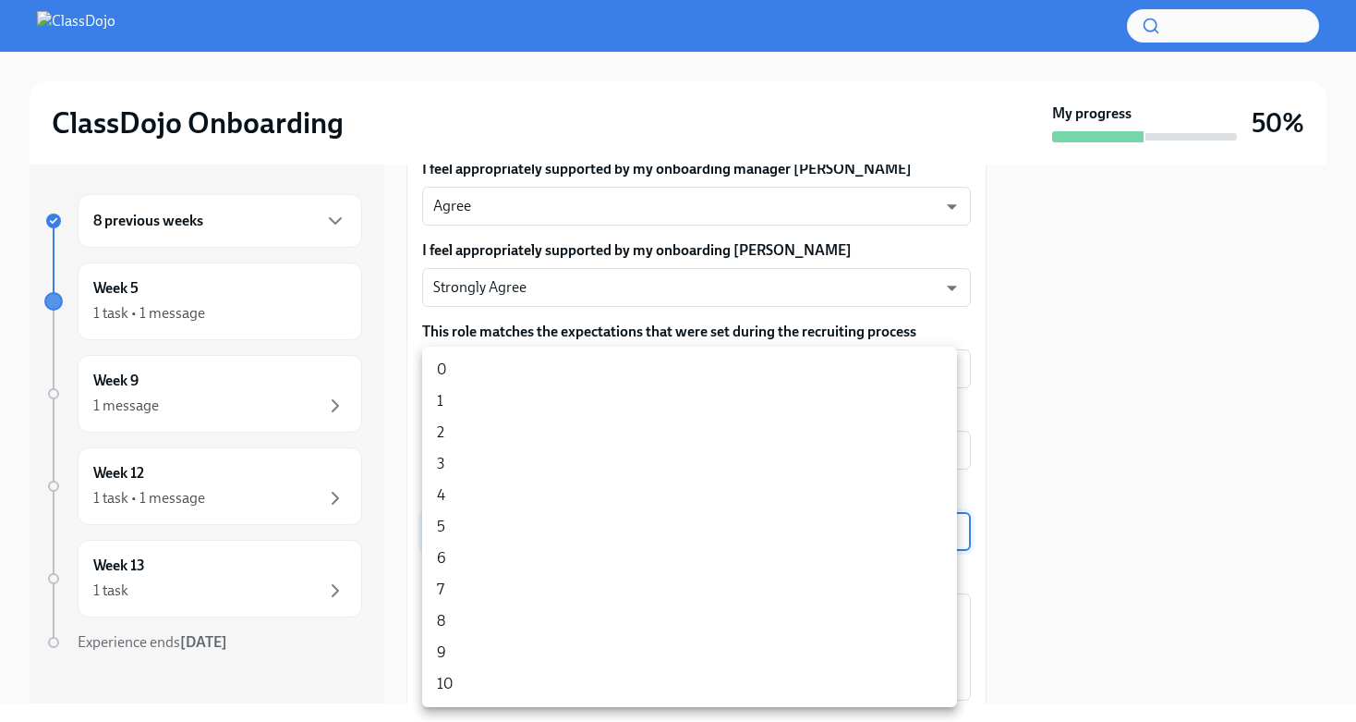
click at [681, 527] on body "ClassDojo Onboarding My progress 50% 8 previous weeks Week 5 1 task • 1 message…" at bounding box center [678, 361] width 1356 height 722
click at [494, 637] on li "9" at bounding box center [689, 652] width 535 height 31
type input "ZltqeQlw5G"
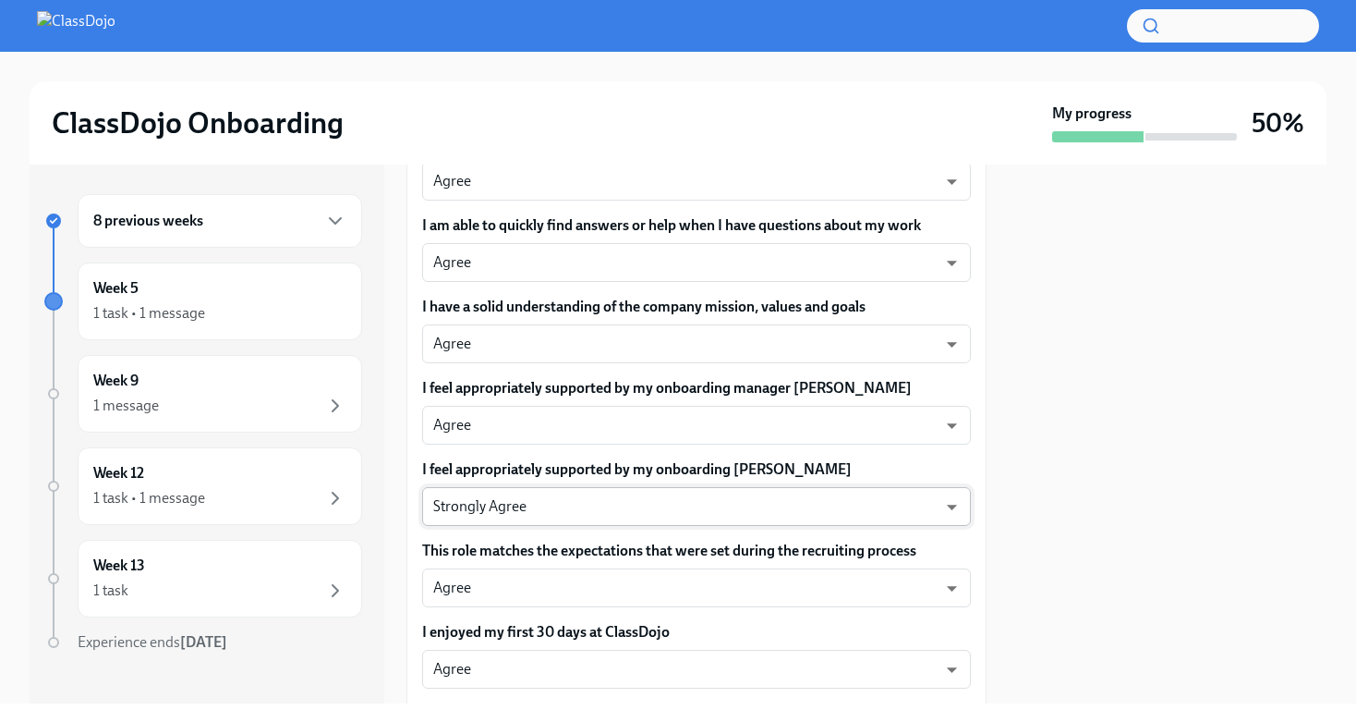
scroll to position [1098, 0]
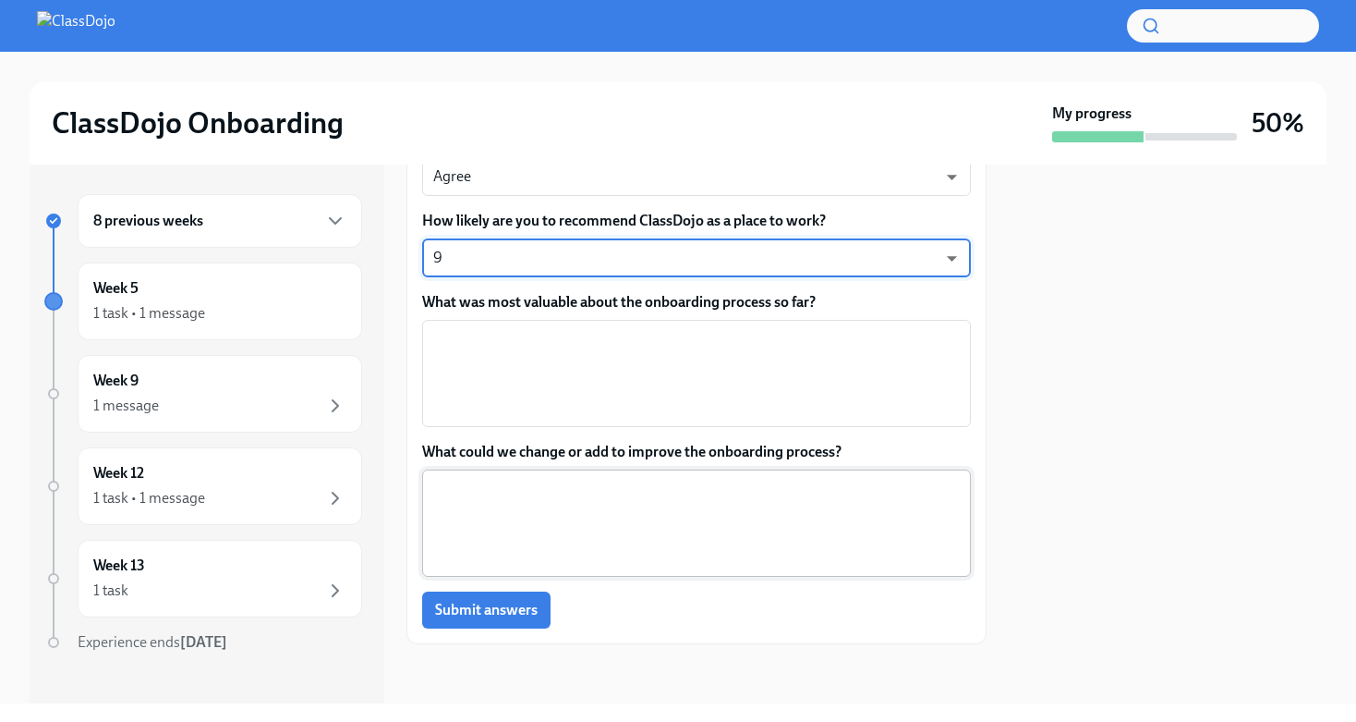
click at [668, 493] on textarea "What could we change or add to improve the onboarding process?" at bounding box center [696, 523] width 527 height 89
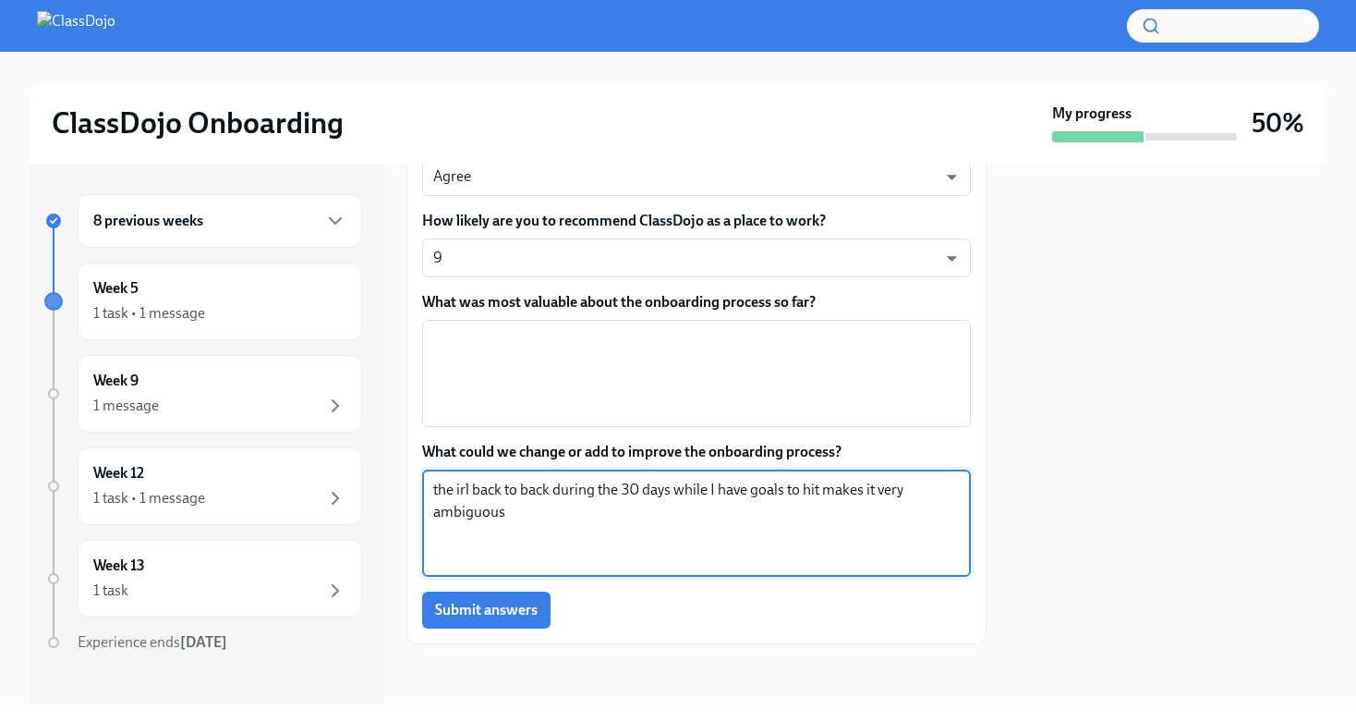
click at [549, 491] on textarea "the irl back to back during the 30 days while I have goals to hit makes it very…" at bounding box center [696, 523] width 527 height 89
click at [624, 504] on textarea "the irl back to back is heavy during the 30 days while I have goals to hit make…" at bounding box center [696, 523] width 527 height 89
type textarea "the irl back to back is heavy during the 30 days while I have goals to hit make…"
click at [491, 611] on span "Submit answers" at bounding box center [486, 609] width 103 height 18
